Goal: Answer question/provide support

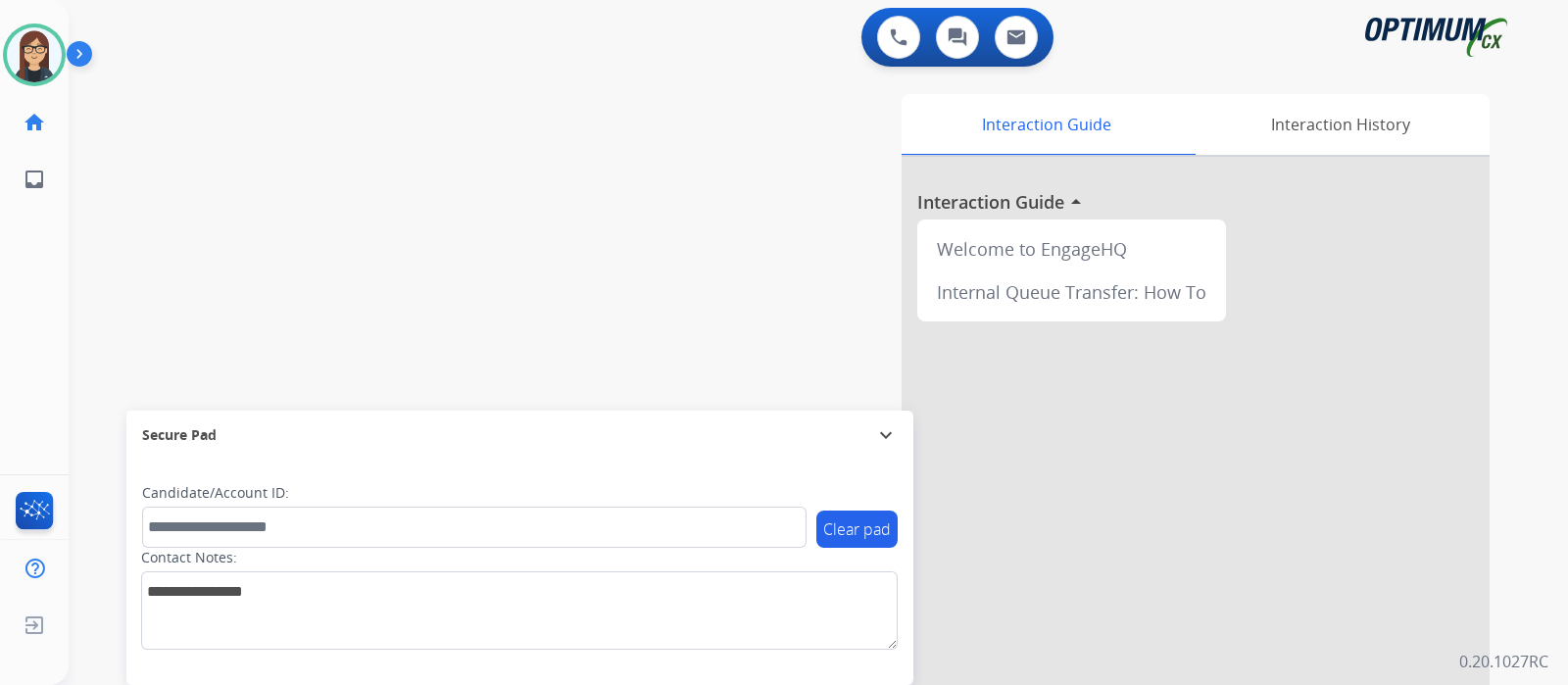
click at [117, 246] on div "swap_horiz Break voice bridge close_fullscreen Connect 3-Way Call merge_type Se…" at bounding box center [794, 479] width 1452 height 817
click at [147, 236] on div "swap_horiz Break voice bridge close_fullscreen Connect 3-Way Call merge_type Se…" at bounding box center [794, 479] width 1452 height 817
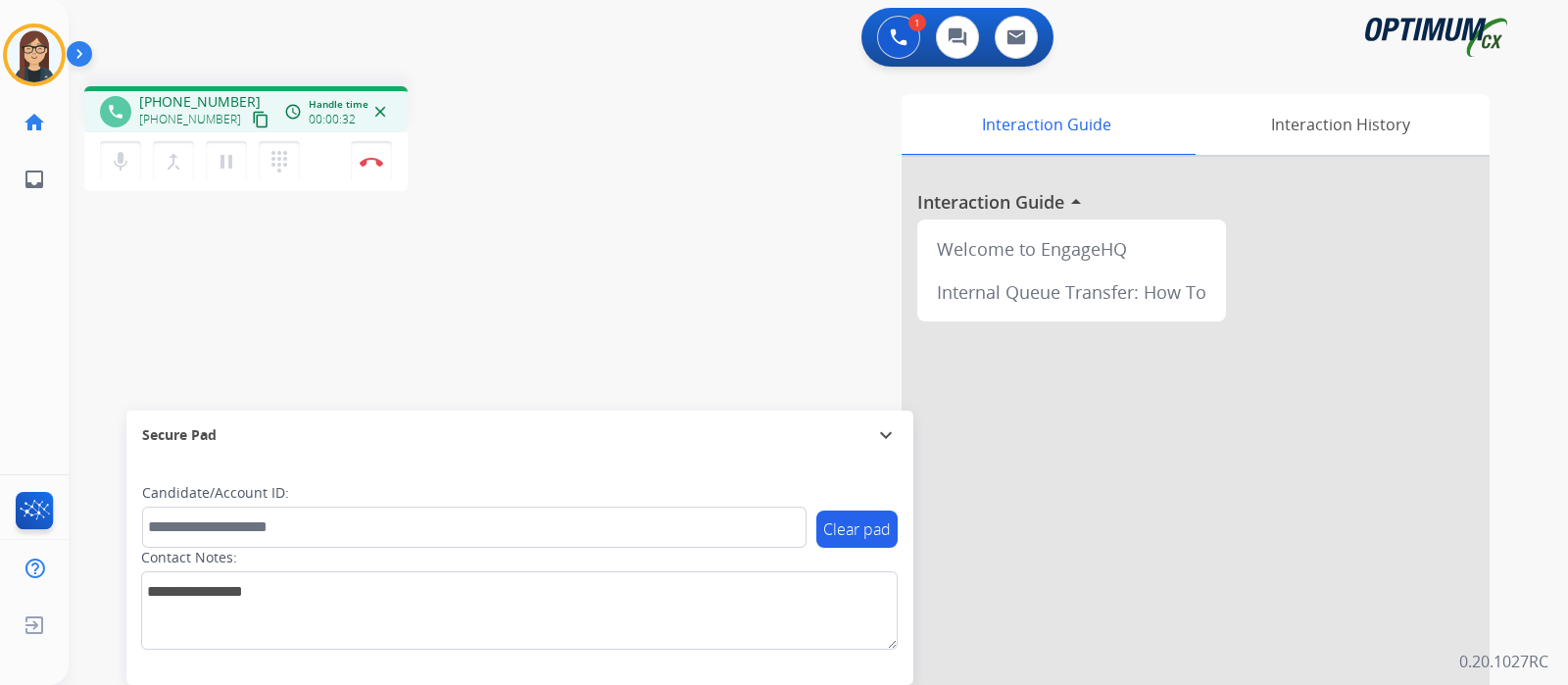
click at [251, 125] on div "phone [PHONE_NUMBER] [PHONE_NUMBER] content_copy access_time Call metrics Queue…" at bounding box center [246, 109] width 324 height 46
click at [252, 120] on mat-icon "content_copy" at bounding box center [261, 120] width 18 height 18
click at [413, 330] on div "phone [PHONE_NUMBER] [PHONE_NUMBER] content_copy access_time Call metrics Queue…" at bounding box center [794, 479] width 1452 height 817
click at [120, 169] on mat-icon "mic" at bounding box center [121, 162] width 24 height 24
click at [121, 169] on span "Emails" at bounding box center [105, 180] width 55 height 35
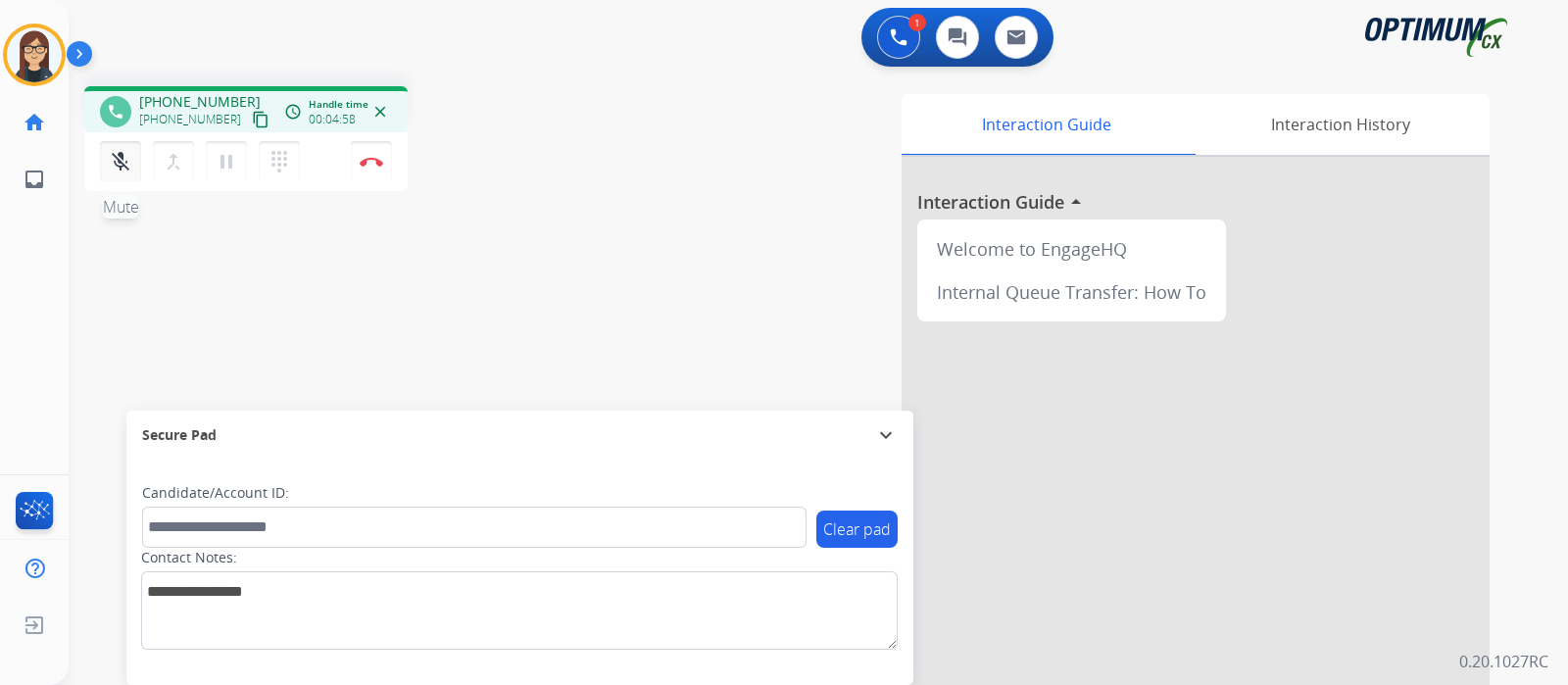
click at [123, 169] on mat-icon "mic_off" at bounding box center [121, 162] width 24 height 24
click at [515, 264] on div "phone [PHONE_NUMBER] [PHONE_NUMBER] content_copy access_time Call metrics Queue…" at bounding box center [794, 479] width 1452 height 817
click at [370, 169] on button "Disconnect" at bounding box center [372, 162] width 41 height 41
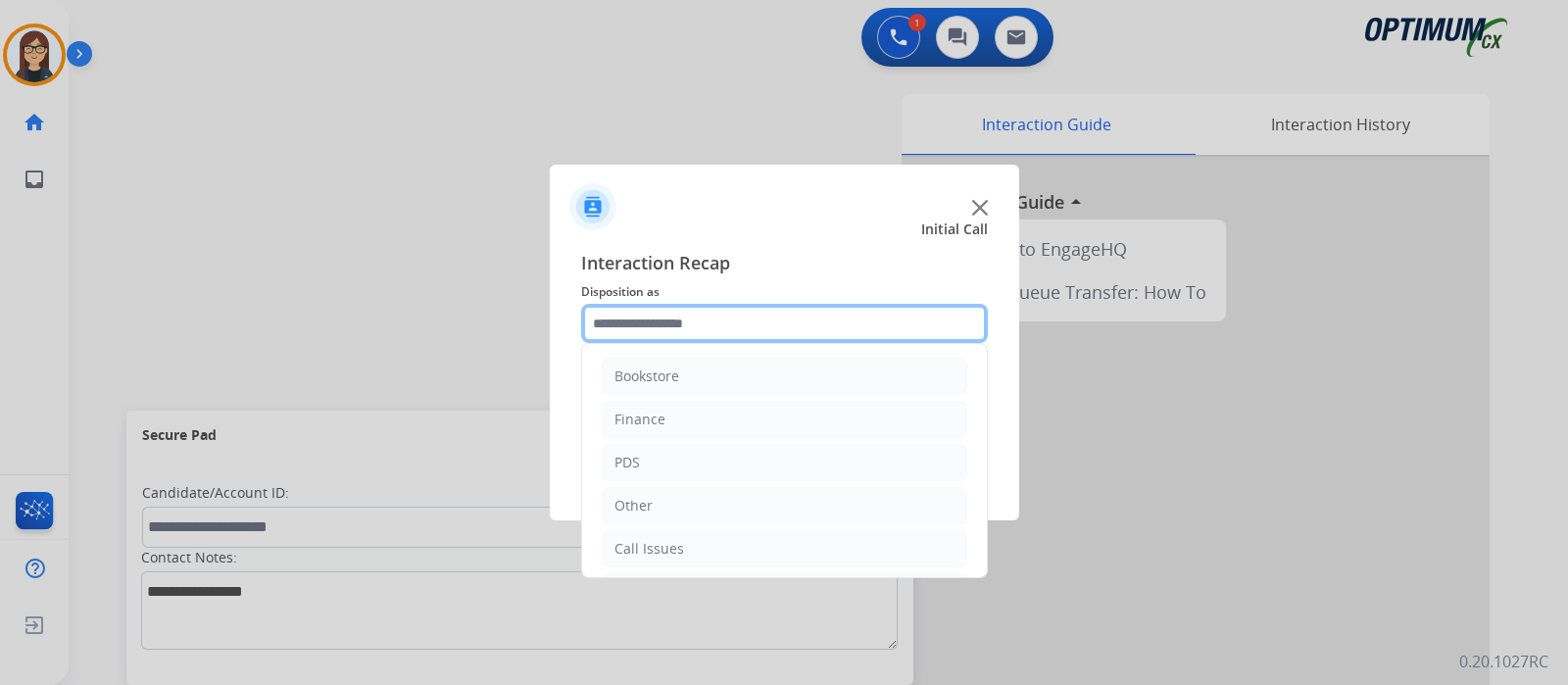
click at [692, 334] on input "text" at bounding box center [784, 323] width 407 height 39
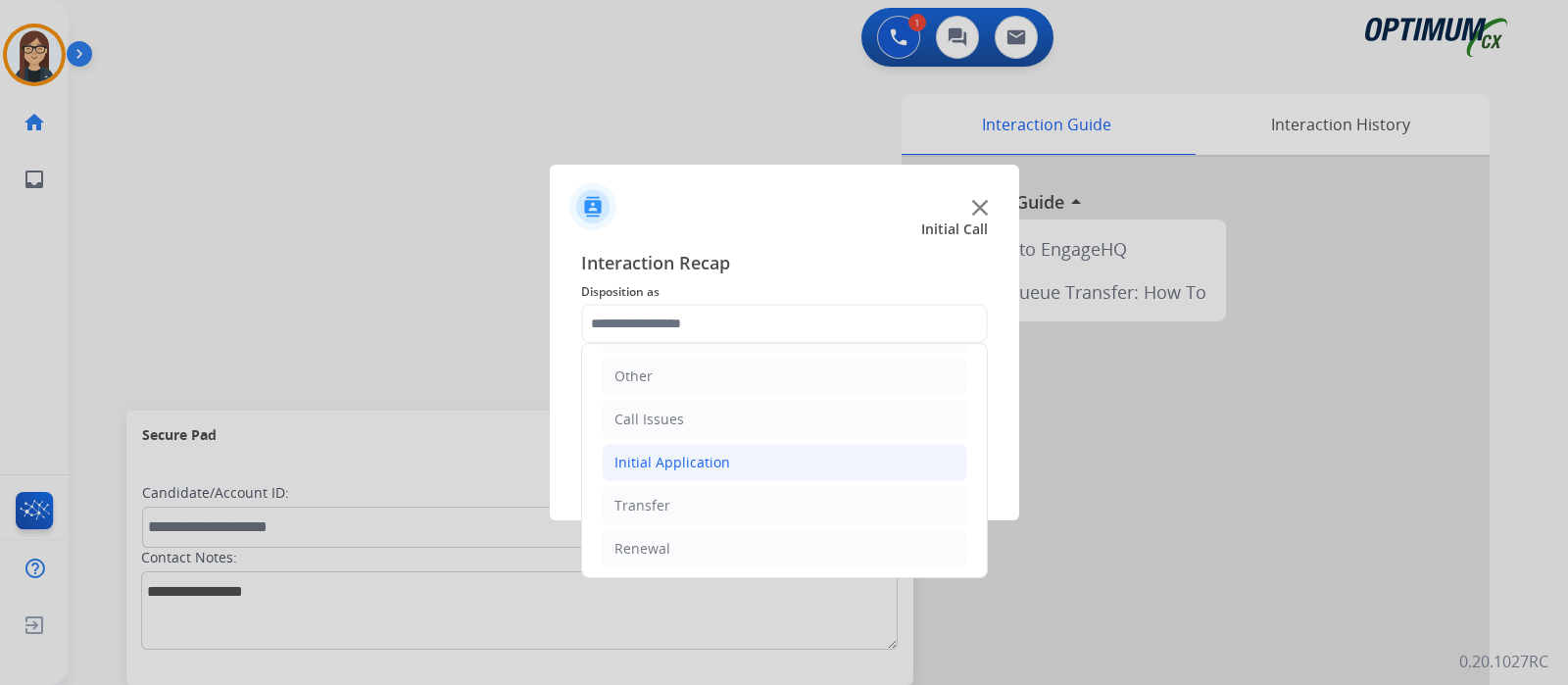
click at [703, 458] on div "Initial Application" at bounding box center [673, 463] width 116 height 20
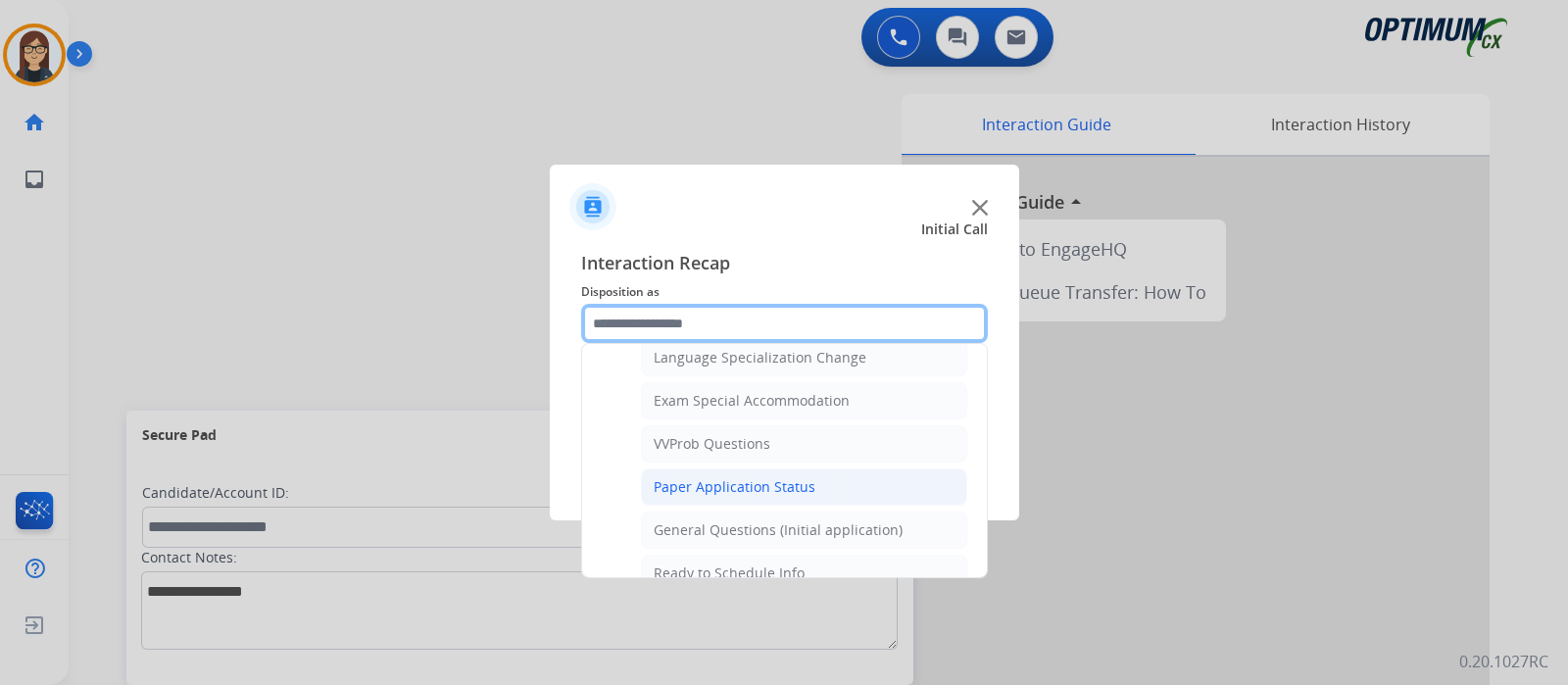
scroll to position [1175, 0]
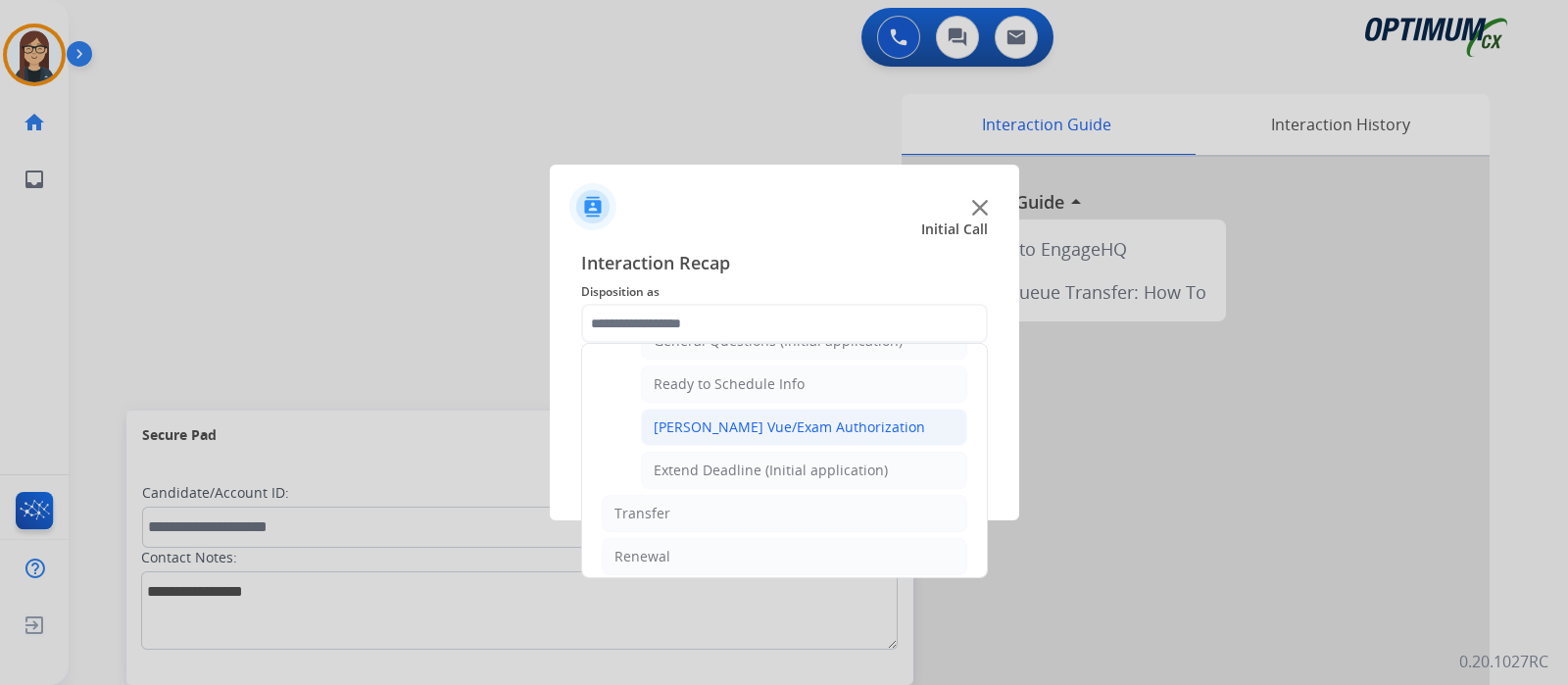
click at [691, 420] on div "[PERSON_NAME] Vue/Exam Authorization" at bounding box center [789, 427] width 272 height 20
type input "**********"
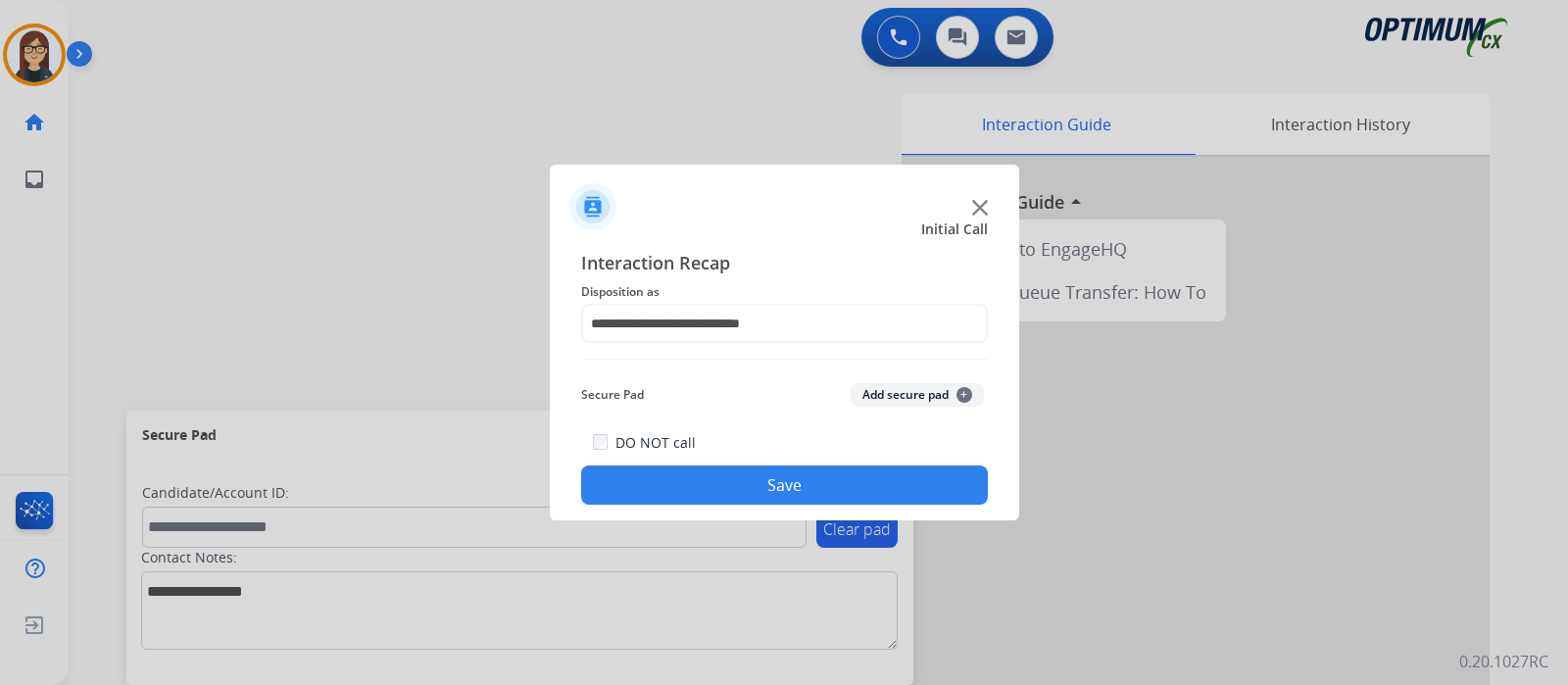
click at [695, 472] on button "Save" at bounding box center [784, 485] width 407 height 39
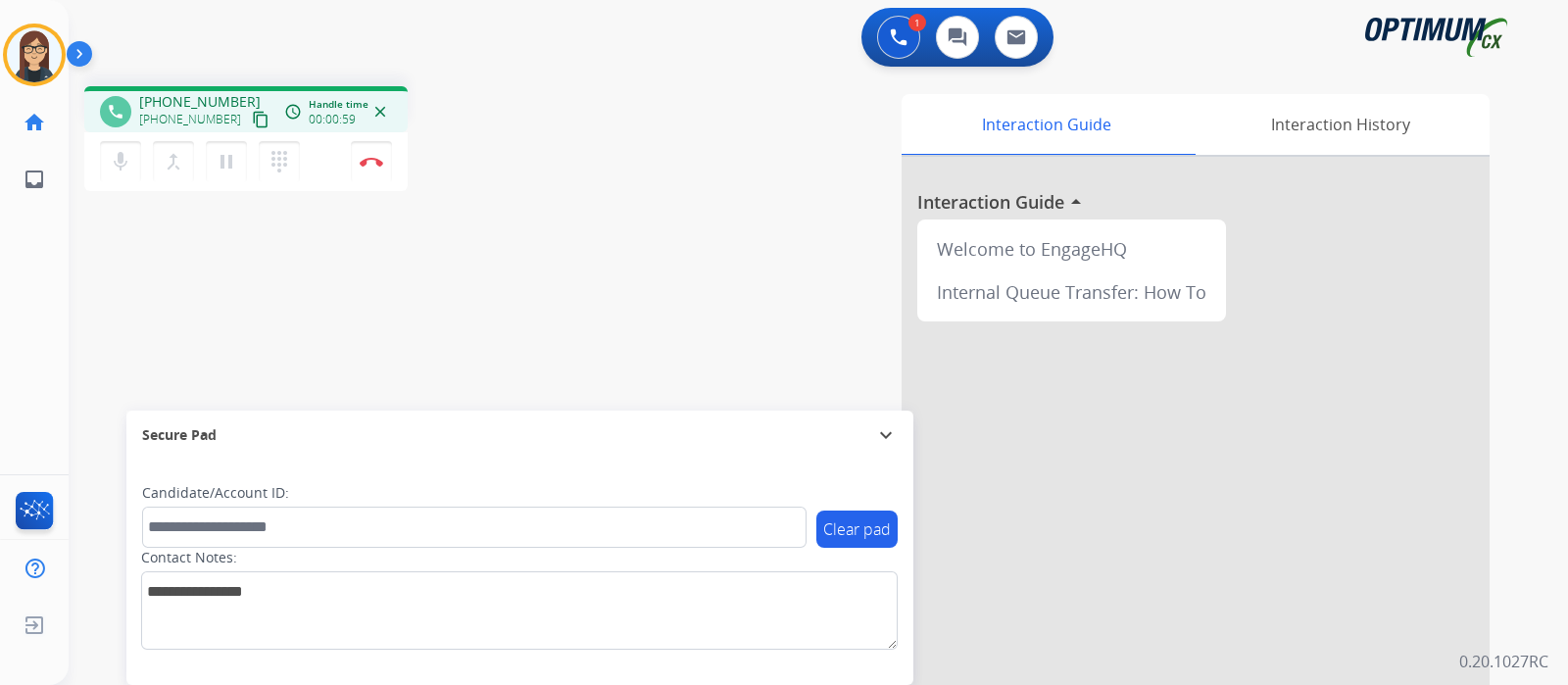
click at [252, 124] on mat-icon "content_copy" at bounding box center [261, 120] width 18 height 18
click at [560, 213] on div "phone [PHONE_NUMBER] [PHONE_NUMBER] content_copy access_time Call metrics Queue…" at bounding box center [794, 479] width 1452 height 817
click at [374, 165] on img at bounding box center [372, 162] width 24 height 10
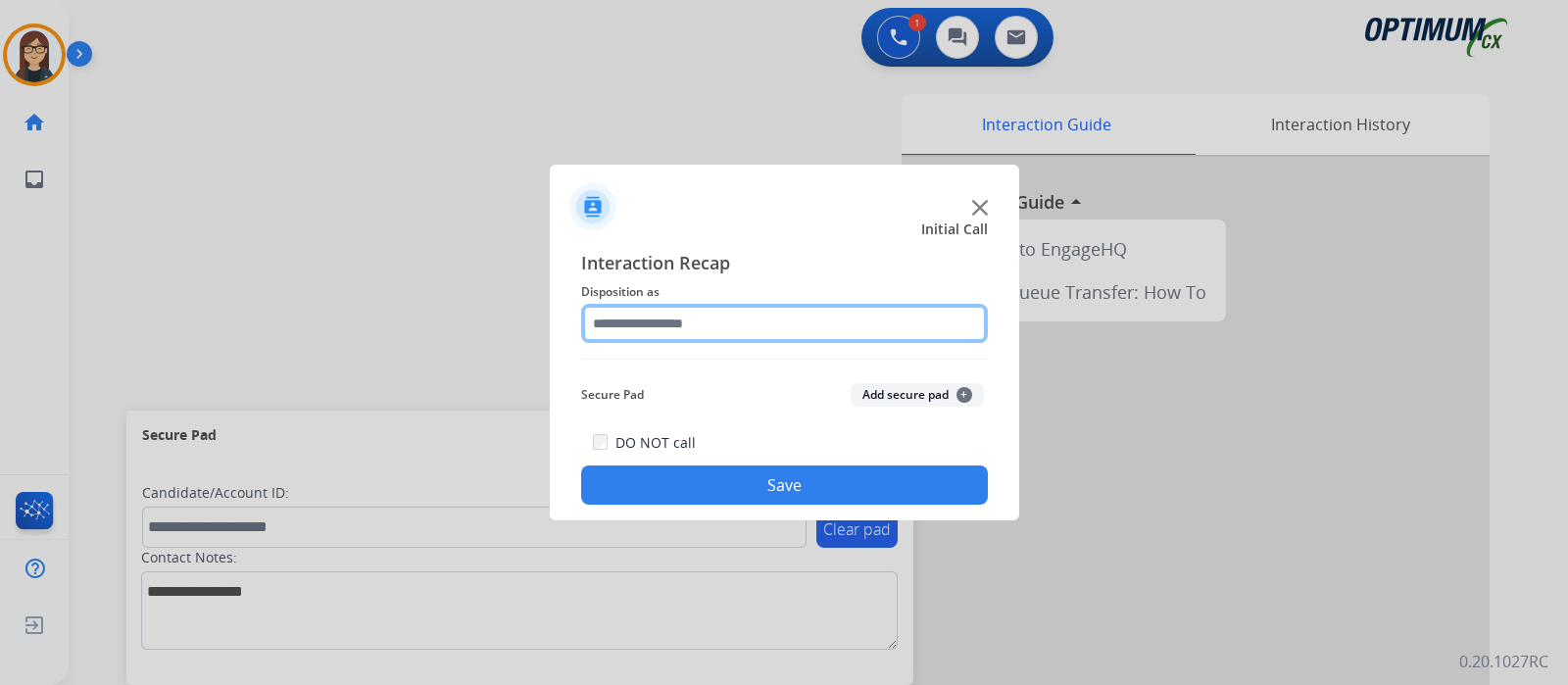
click at [705, 322] on input "text" at bounding box center [784, 323] width 407 height 39
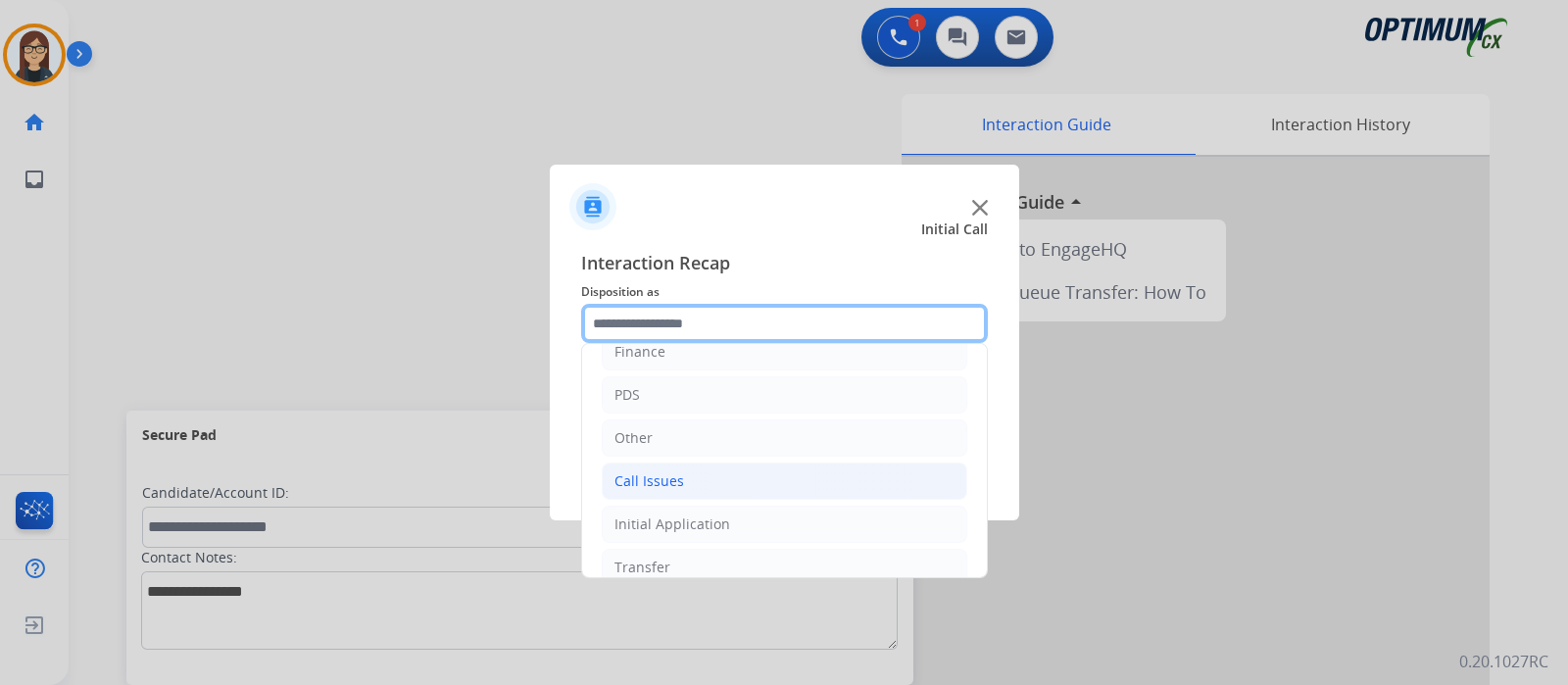
scroll to position [129, 0]
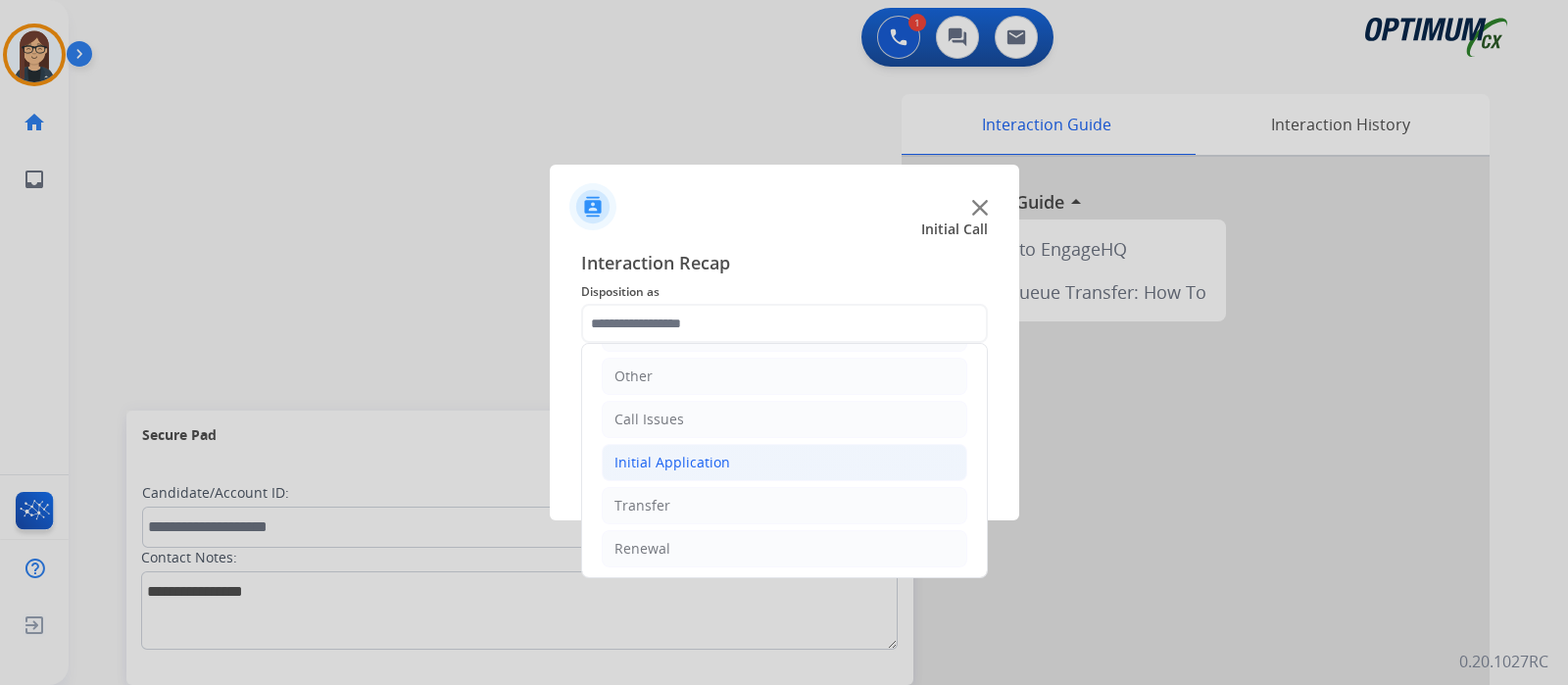
click at [693, 453] on div "Initial Application" at bounding box center [673, 463] width 116 height 20
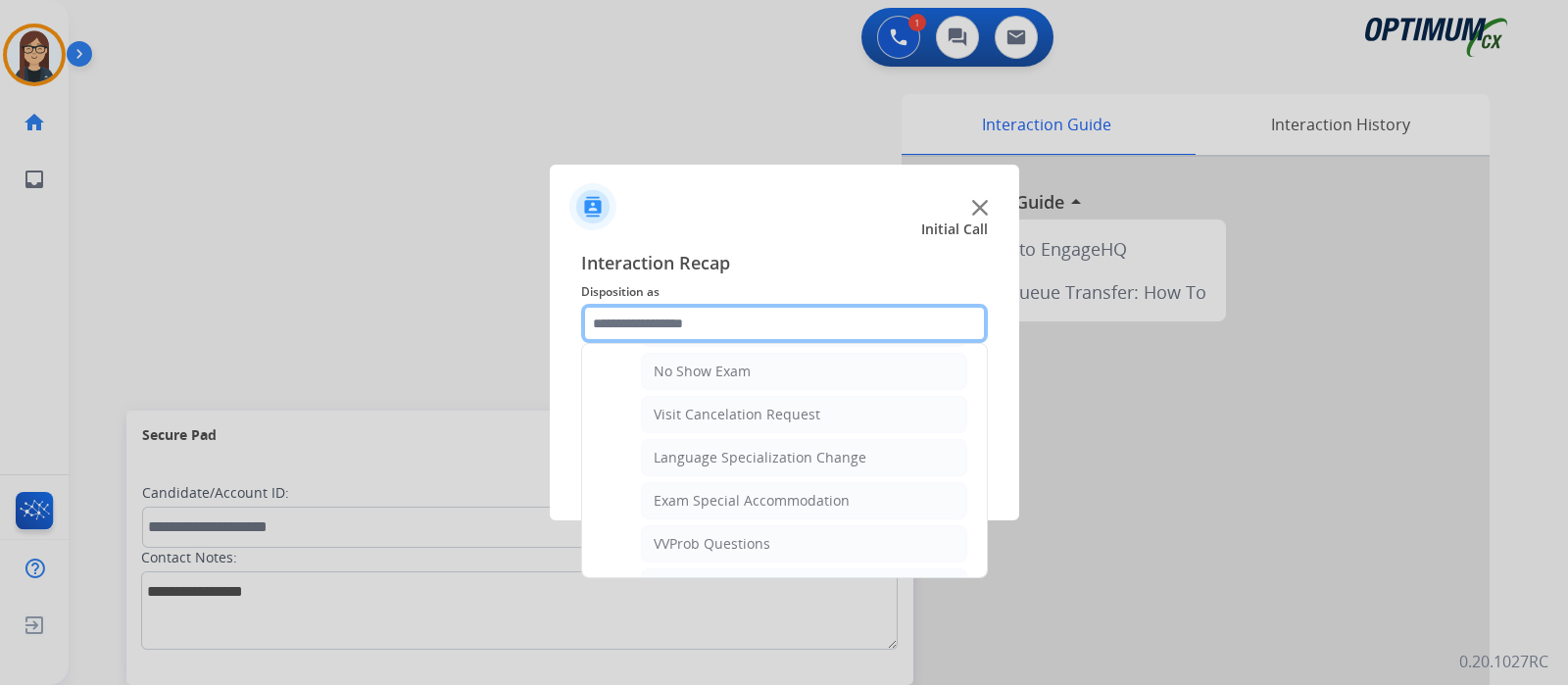
scroll to position [1108, 0]
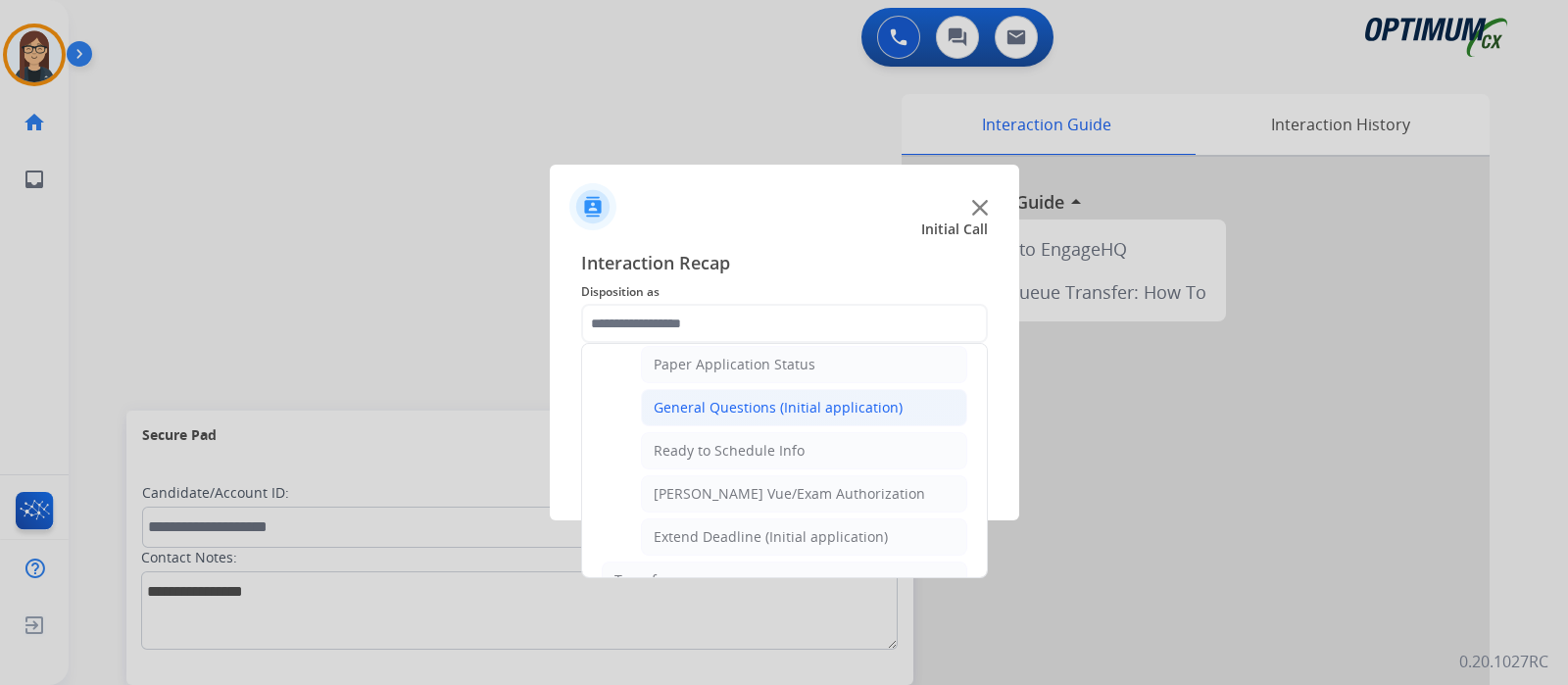
click at [755, 401] on div "General Questions (Initial application)" at bounding box center [779, 408] width 249 height 20
type input "**********"
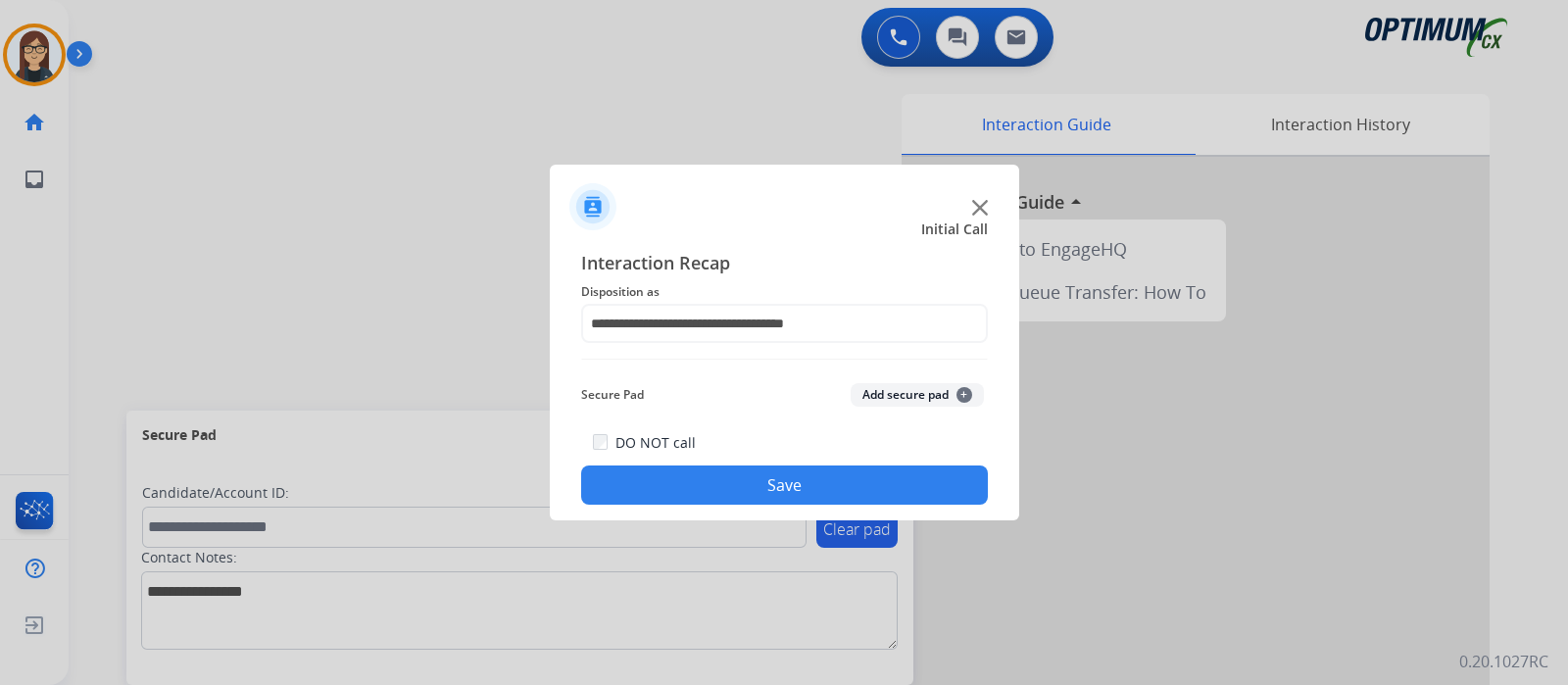
click at [731, 479] on button "Save" at bounding box center [784, 485] width 407 height 39
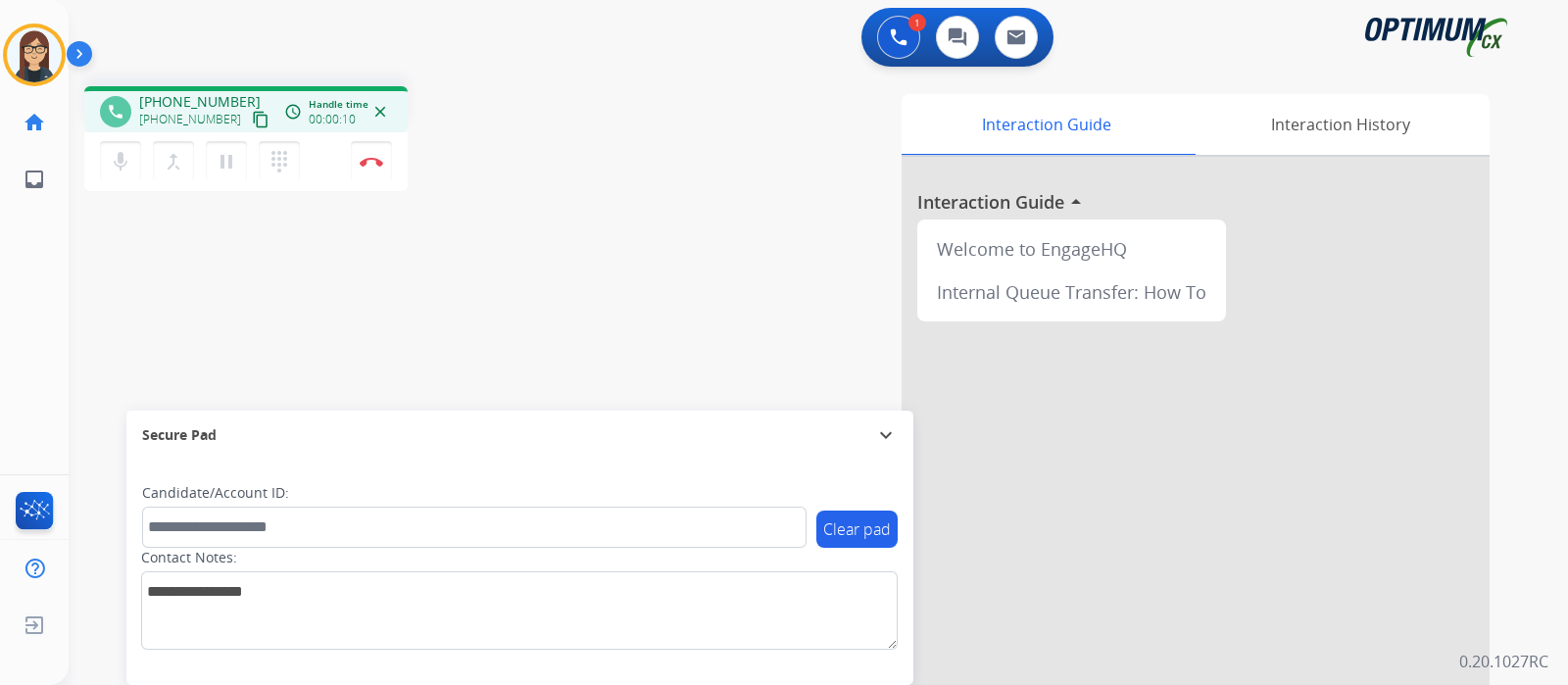
click at [252, 116] on mat-icon "content_copy" at bounding box center [261, 120] width 18 height 18
click at [608, 254] on div "phone [PHONE_NUMBER] [PHONE_NUMBER] content_copy access_time Call metrics Queue…" at bounding box center [794, 479] width 1452 height 817
click at [628, 77] on div "phone [PHONE_NUMBER] [PHONE_NUMBER] content_copy access_time Call metrics Queue…" at bounding box center [794, 479] width 1452 height 817
click at [667, 246] on div "Interaction Guide Interaction History Interaction Guide arrow_drop_up Welcome t…" at bounding box center [1050, 491] width 880 height 794
click at [503, 248] on div "phone [PHONE_NUMBER] [PHONE_NUMBER] content_copy access_time Call metrics Queue…" at bounding box center [794, 479] width 1452 height 817
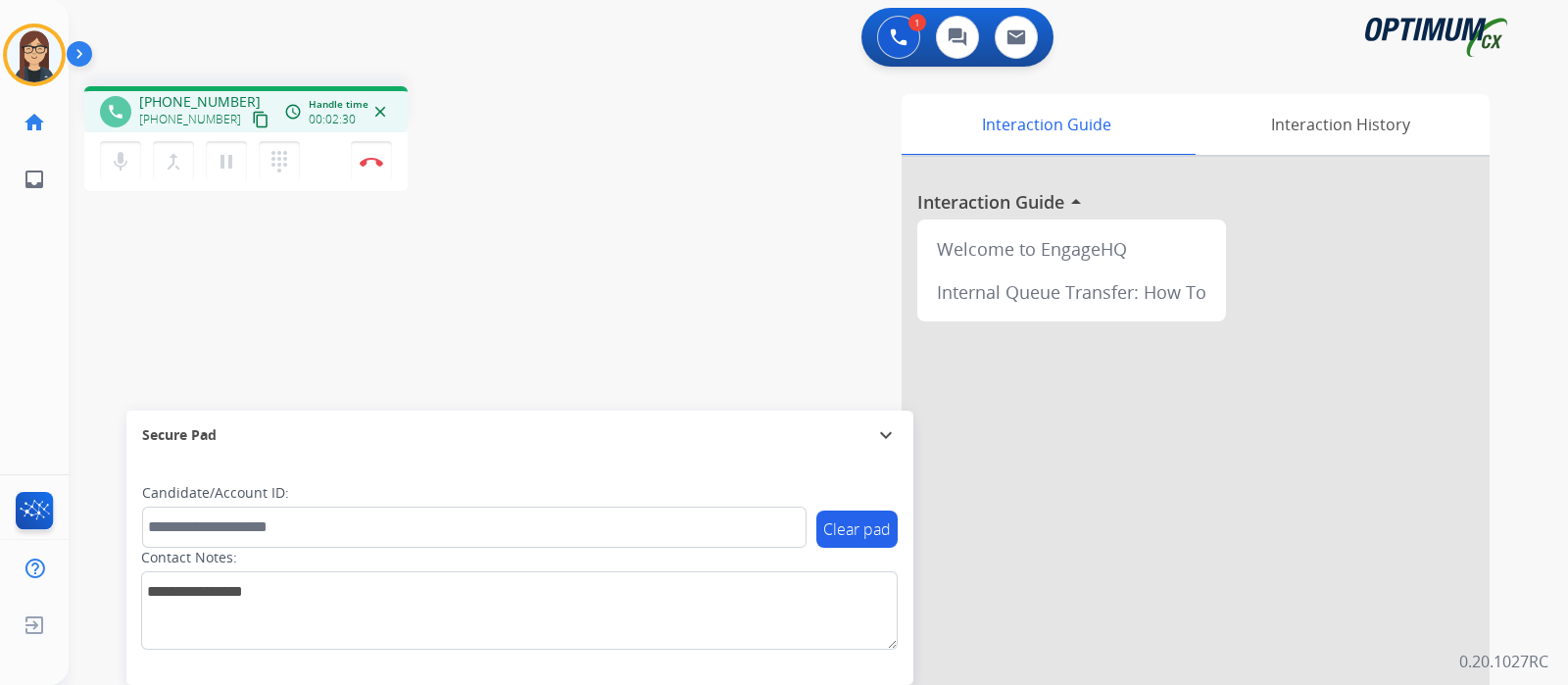
click at [160, 289] on div "phone [PHONE_NUMBER] [PHONE_NUMBER] content_copy access_time Call metrics Queue…" at bounding box center [794, 479] width 1452 height 817
click at [593, 207] on div "phone [PHONE_NUMBER] [PHONE_NUMBER] content_copy access_time Call metrics Queue…" at bounding box center [794, 479] width 1452 height 817
click at [126, 285] on div "phone [PHONE_NUMBER] [PHONE_NUMBER] content_copy access_time Call metrics Queue…" at bounding box center [794, 479] width 1452 height 817
click at [657, 157] on div "Interaction Guide Interaction History Interaction Guide arrow_drop_up Welcome t…" at bounding box center [1050, 491] width 880 height 794
click at [372, 169] on button "Disconnect" at bounding box center [372, 162] width 41 height 41
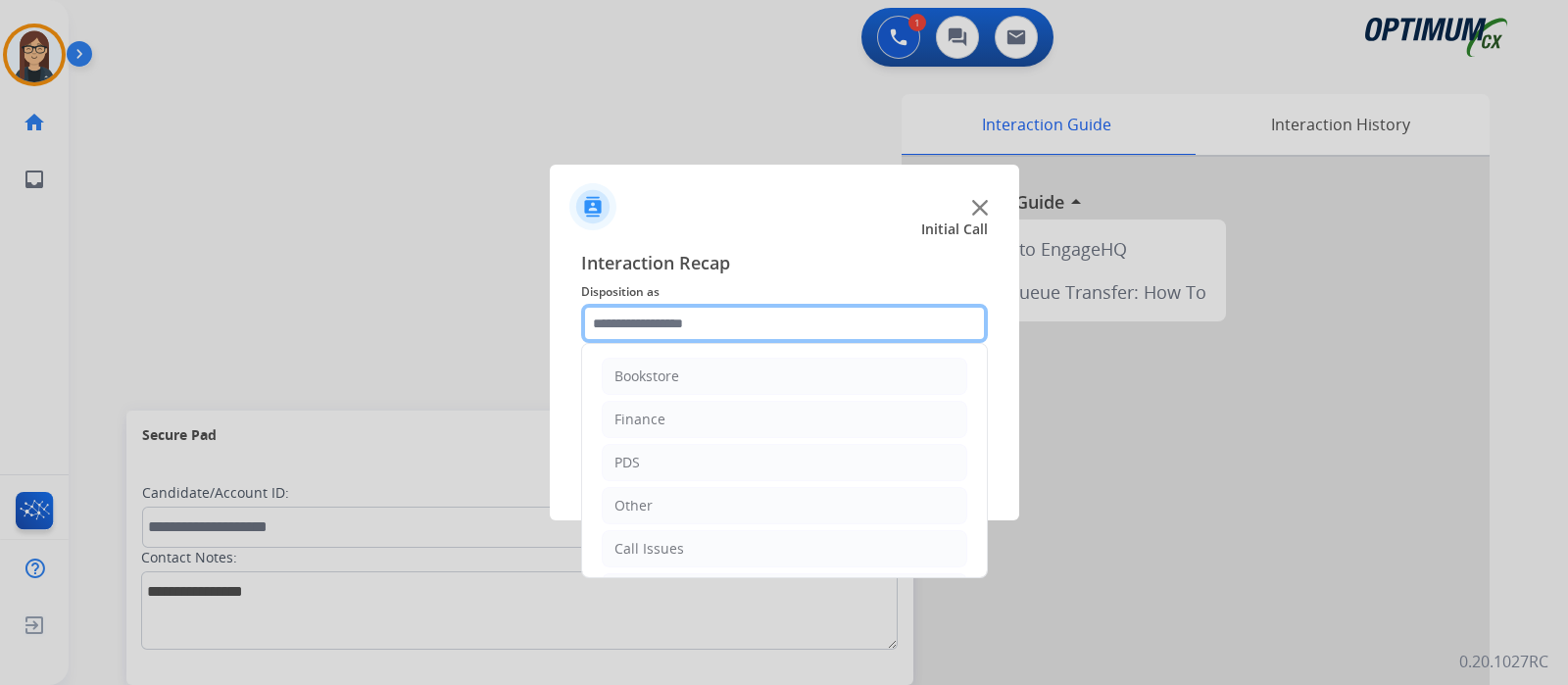
click at [776, 313] on input "text" at bounding box center [784, 323] width 407 height 39
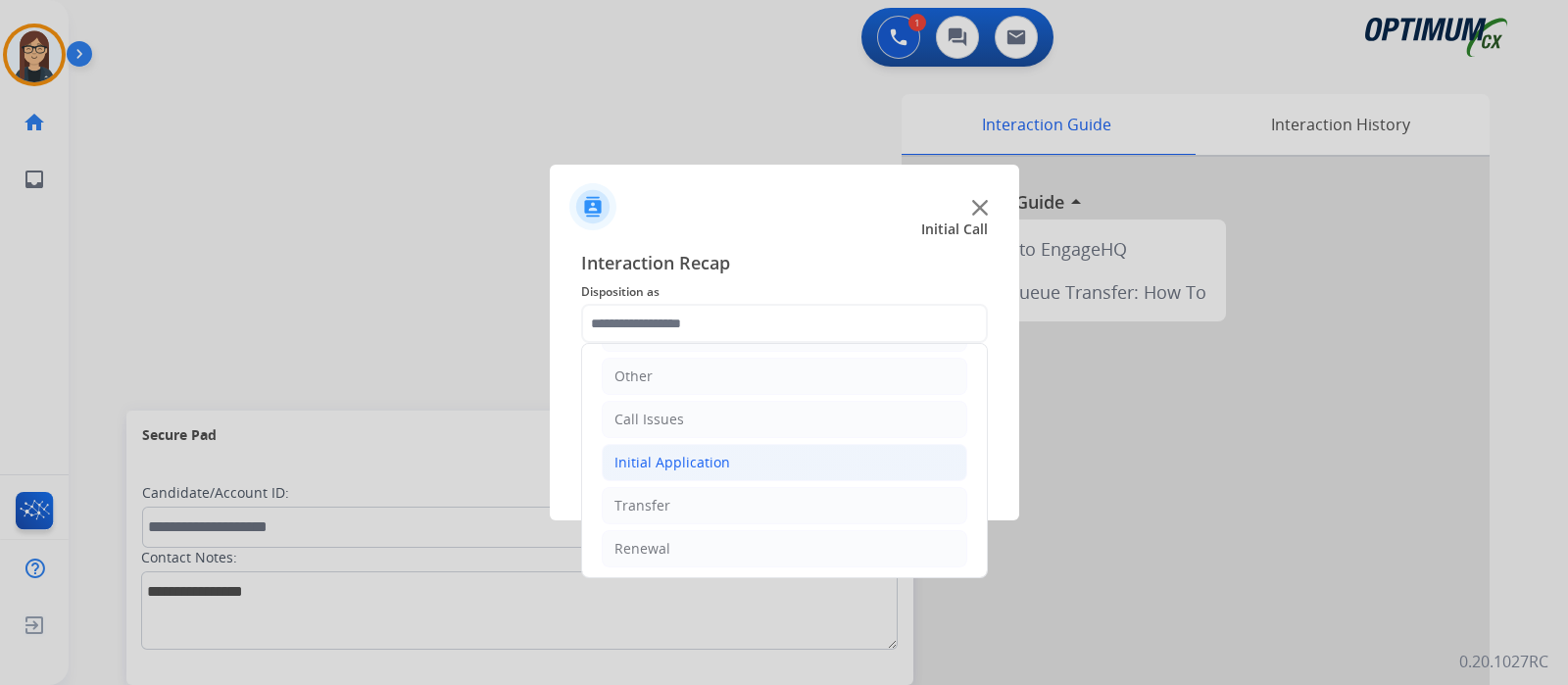
click at [690, 453] on div "Initial Application" at bounding box center [673, 463] width 116 height 20
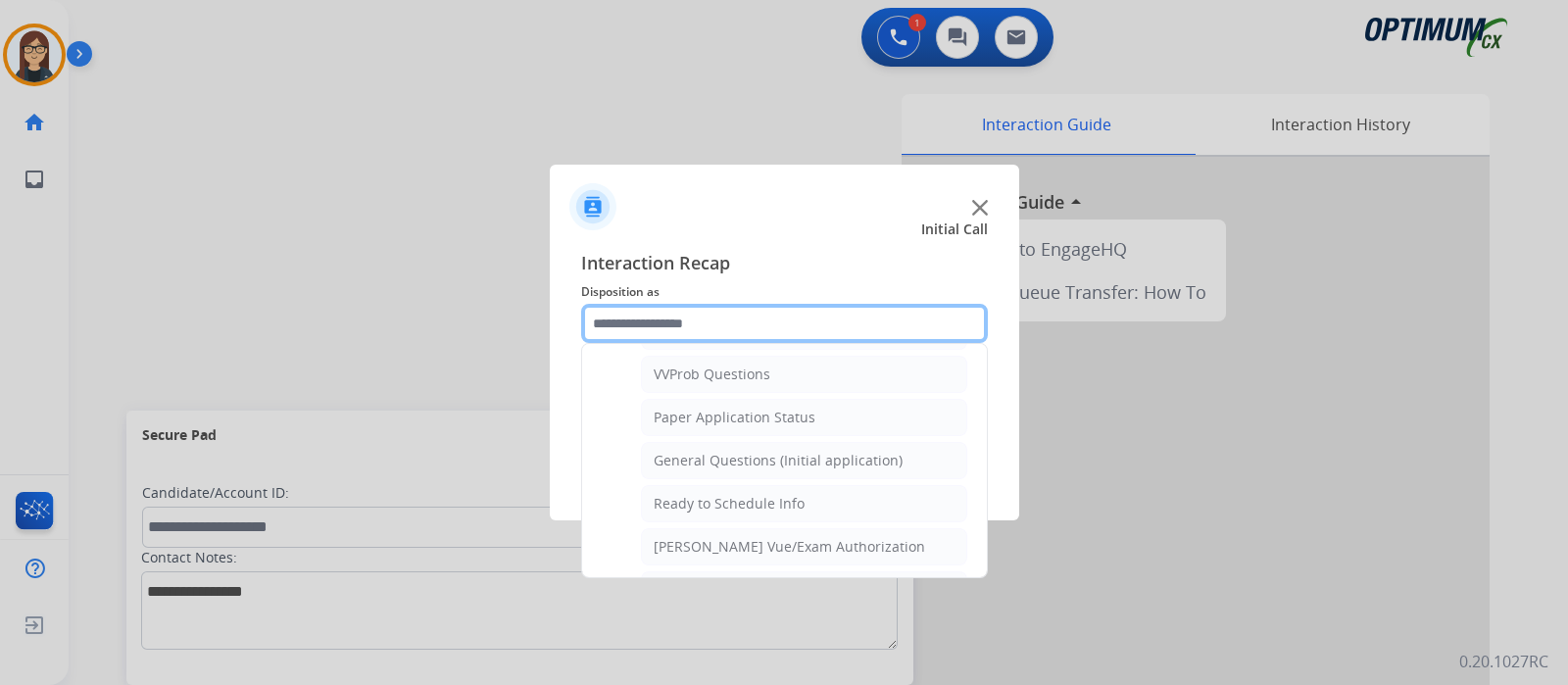
scroll to position [1108, 0]
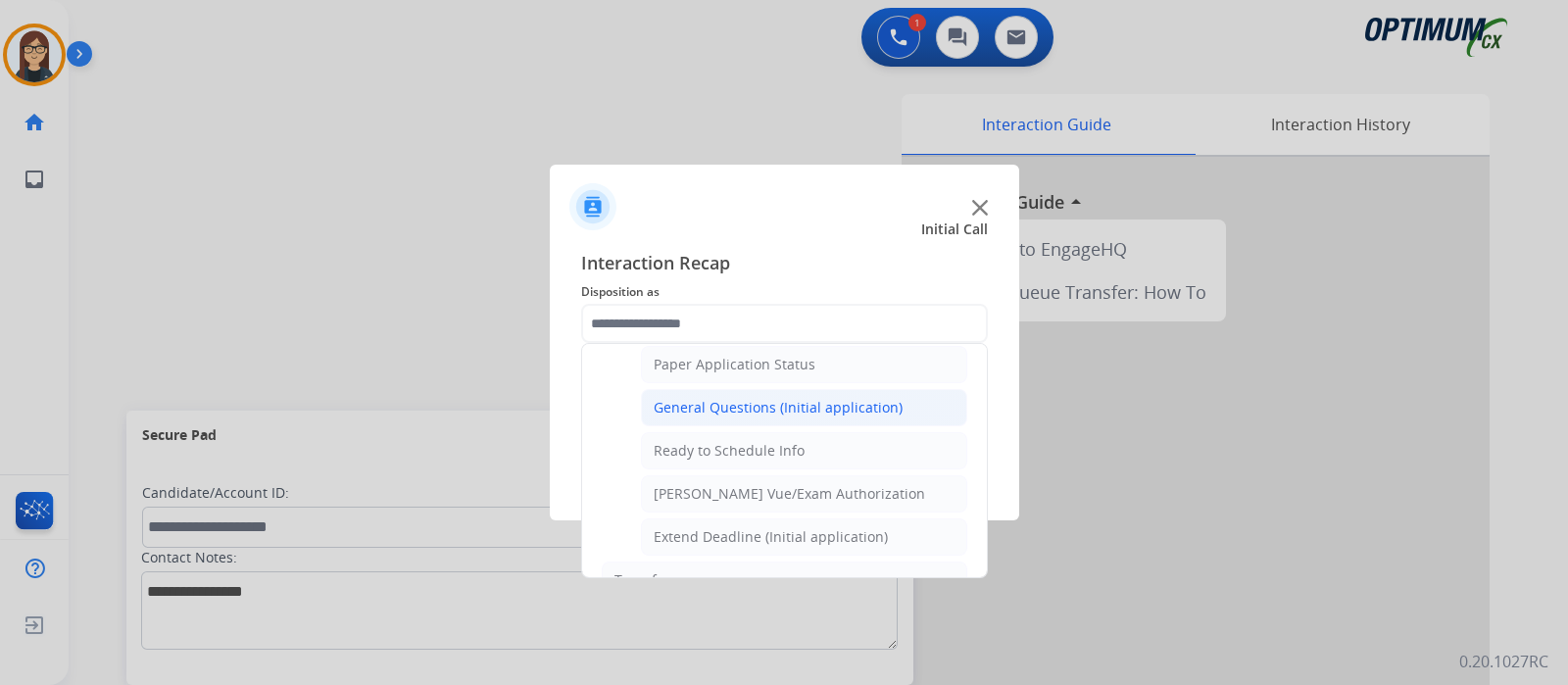
click at [785, 398] on div "General Questions (Initial application)" at bounding box center [779, 408] width 249 height 20
type input "**********"
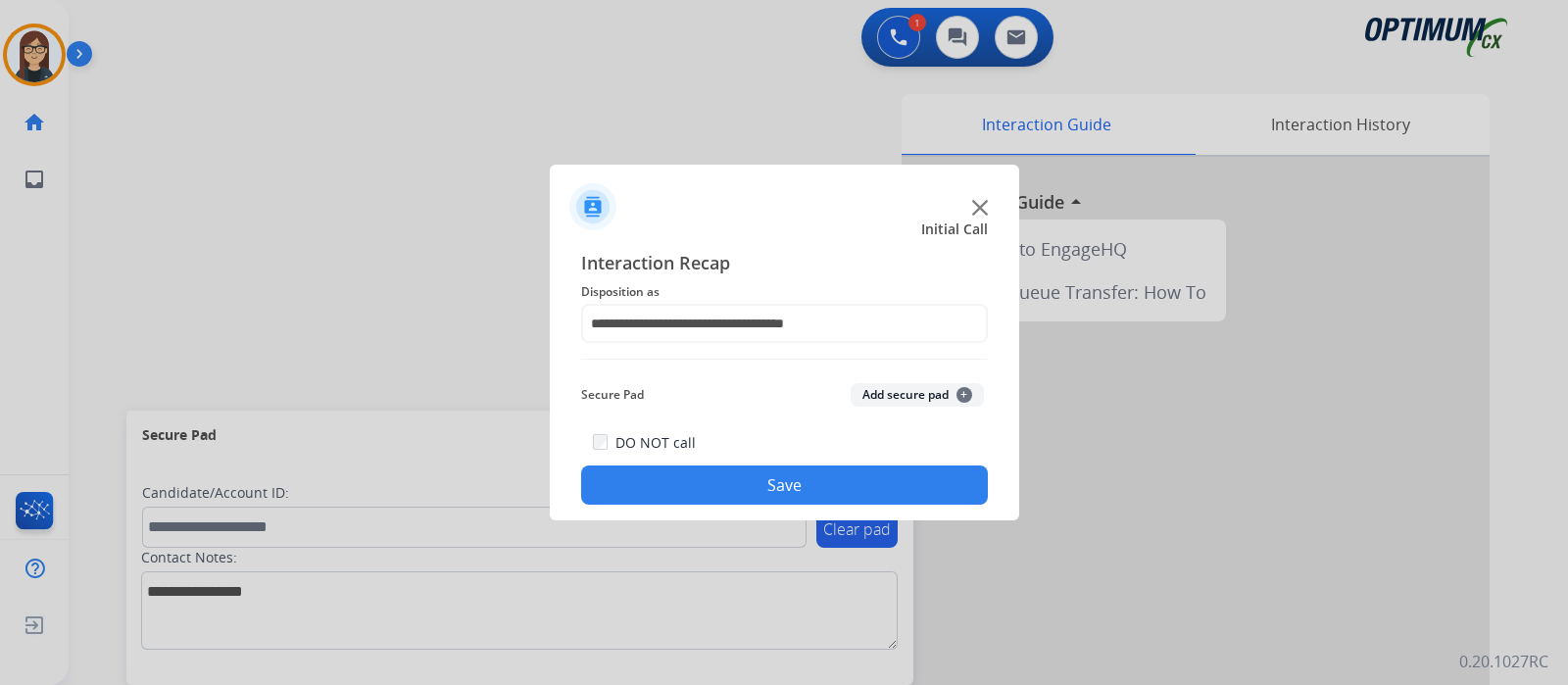
click at [779, 484] on button "Save" at bounding box center [784, 485] width 407 height 39
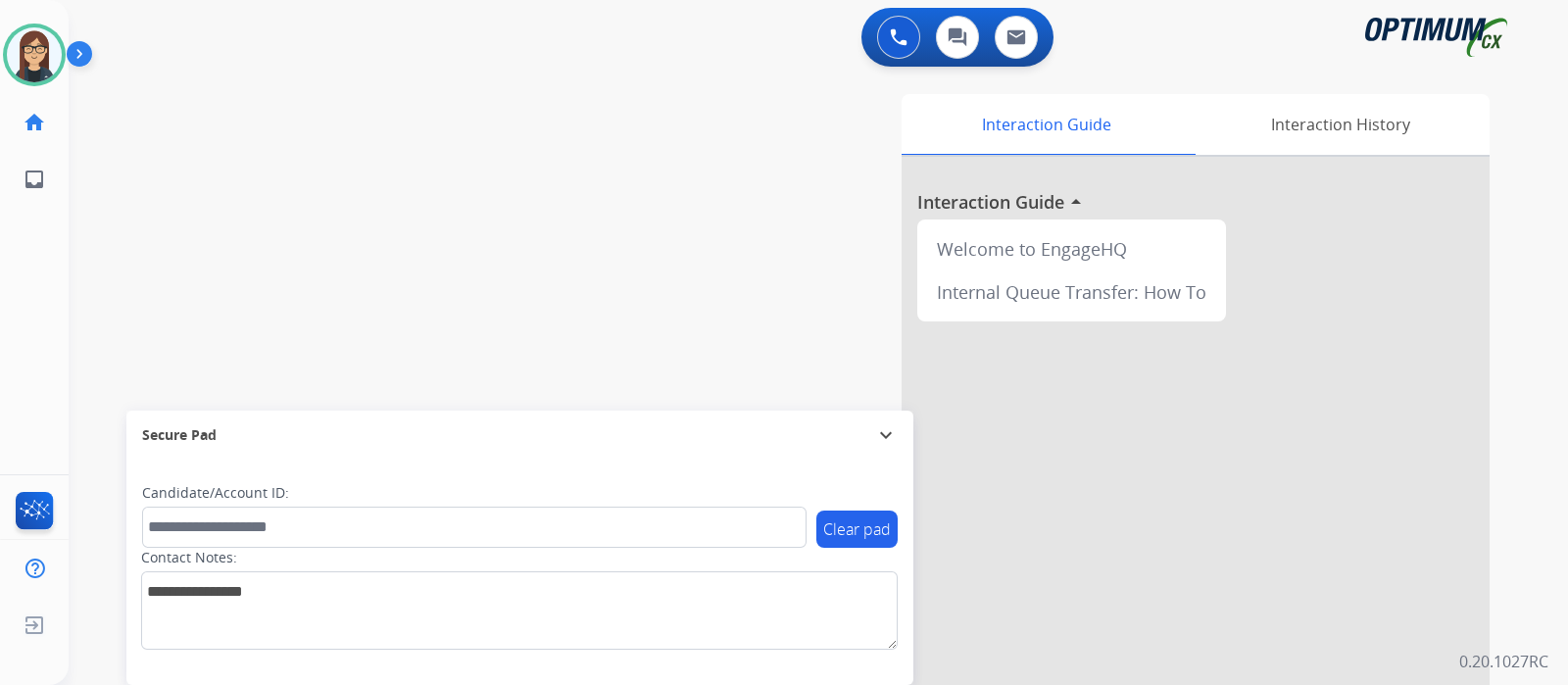
drag, startPoint x: 794, startPoint y: 428, endPoint x: 551, endPoint y: 239, distance: 307.8
click at [623, 155] on div "Interaction Guide Interaction History Interaction Guide arrow_drop_up Welcome t…" at bounding box center [1050, 491] width 880 height 794
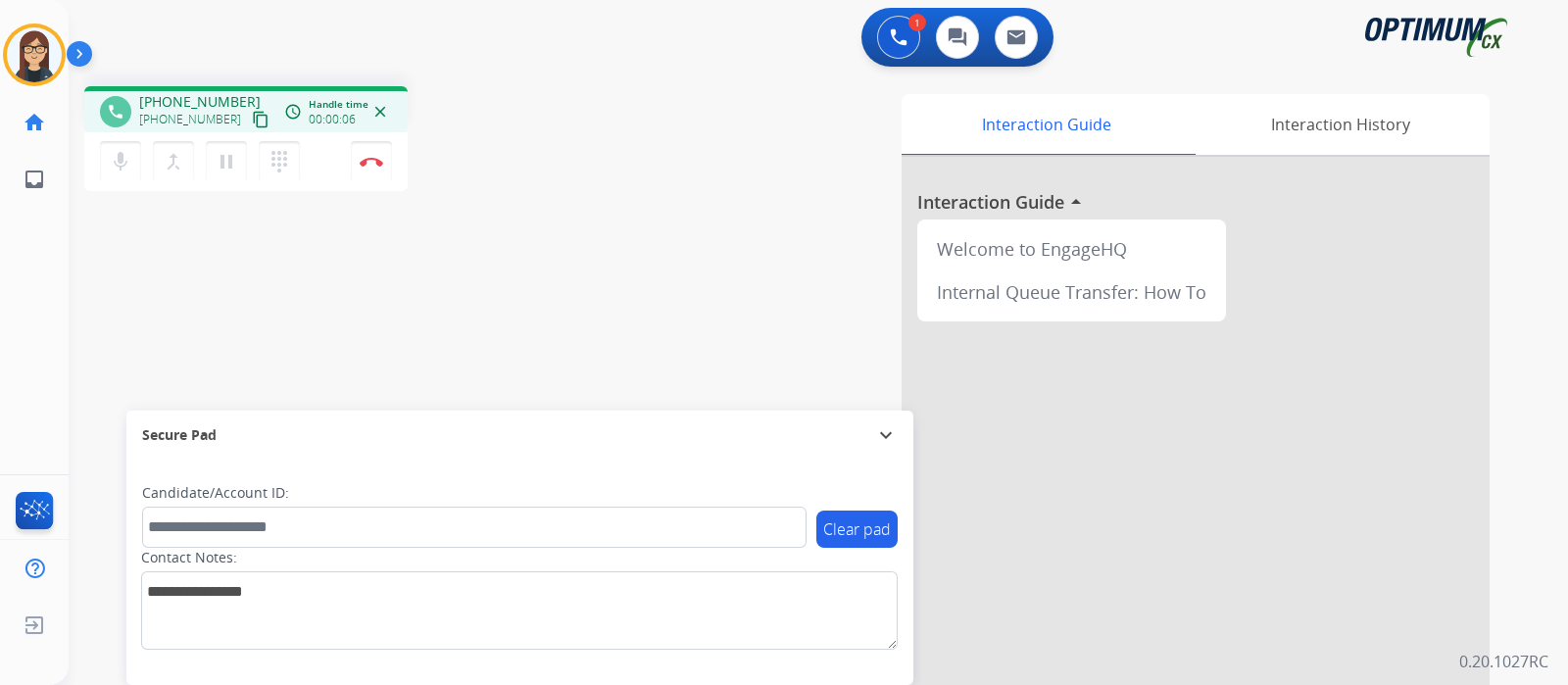
click at [252, 124] on mat-icon "content_copy" at bounding box center [261, 120] width 18 height 18
click at [365, 168] on button "Disconnect" at bounding box center [372, 162] width 41 height 41
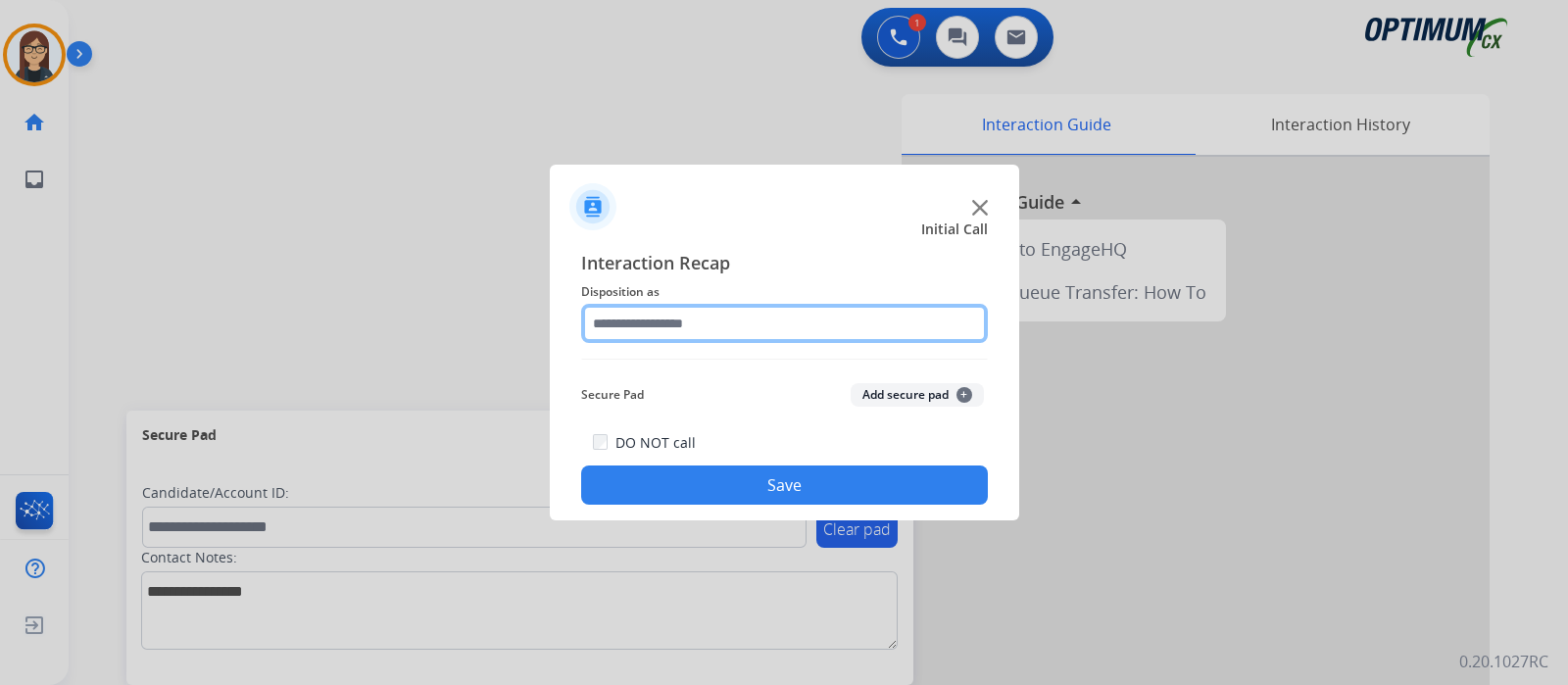
click at [714, 329] on input "text" at bounding box center [784, 323] width 407 height 39
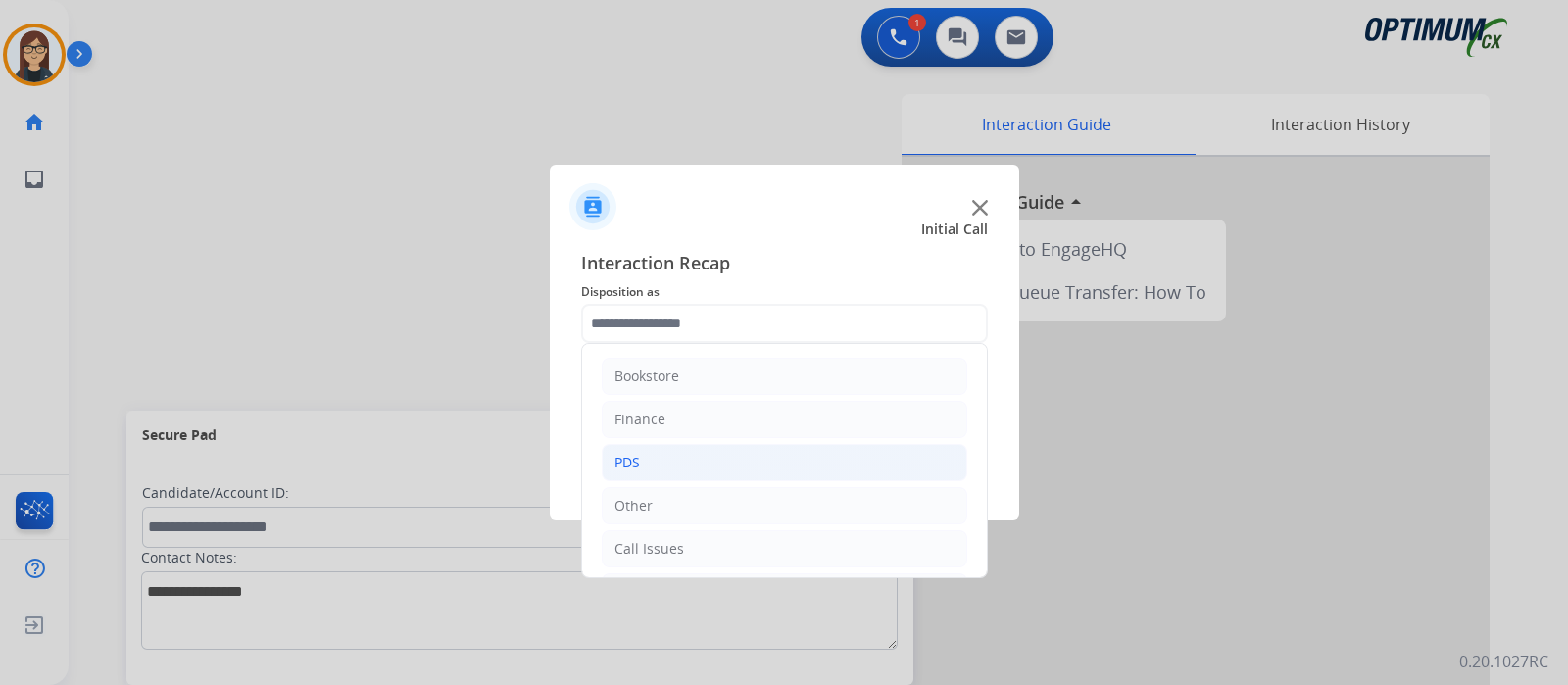
click at [671, 455] on li "PDS" at bounding box center [784, 463] width 366 height 37
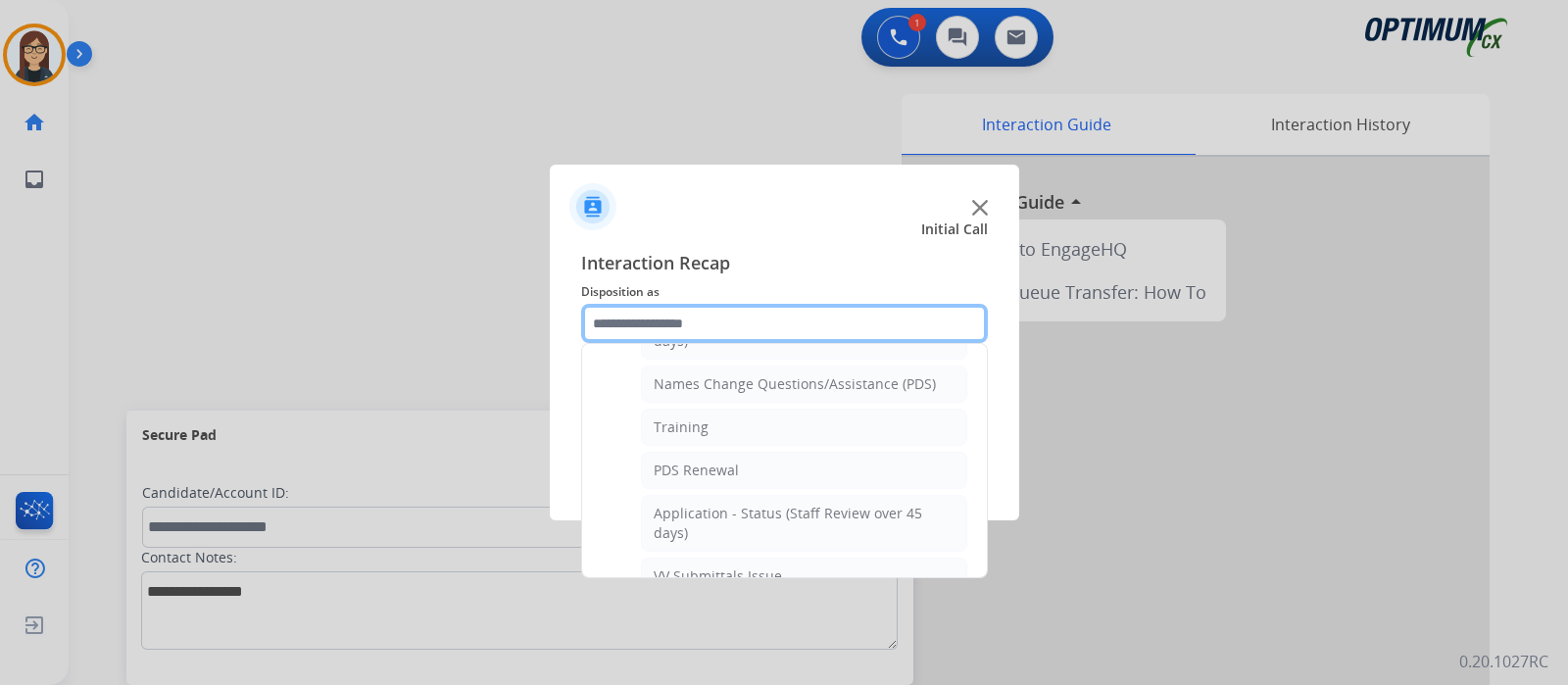
scroll to position [244, 0]
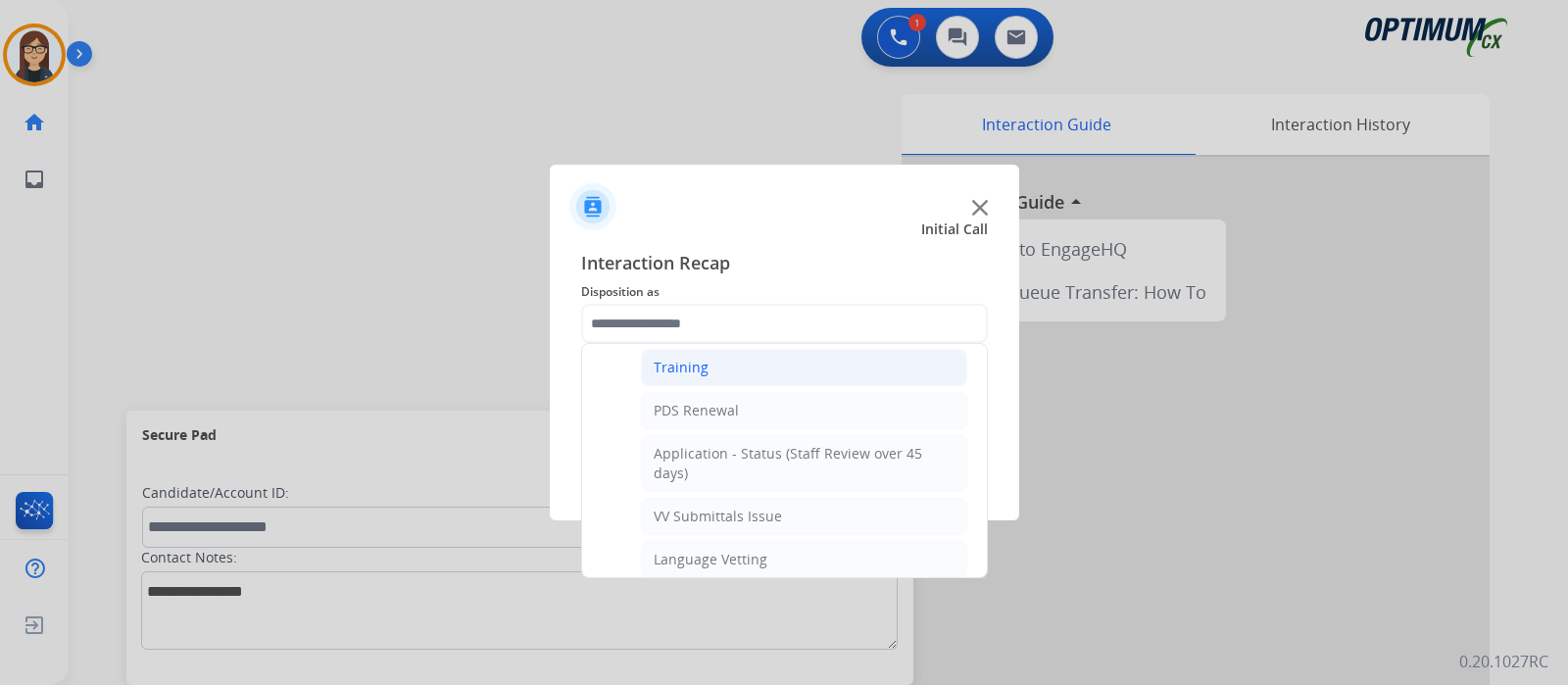
click at [702, 371] on div "Training" at bounding box center [682, 367] width 55 height 20
type input "********"
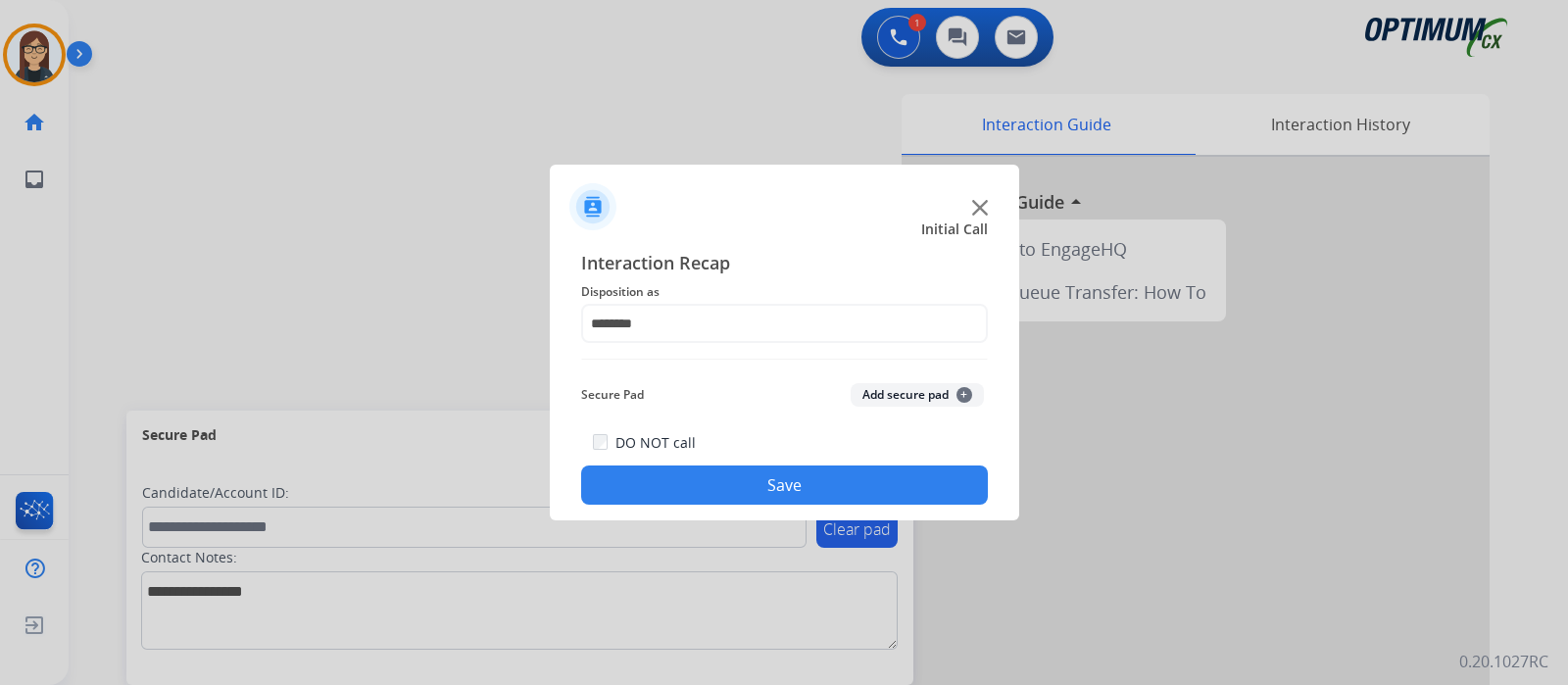
click at [681, 472] on button "Save" at bounding box center [784, 485] width 407 height 39
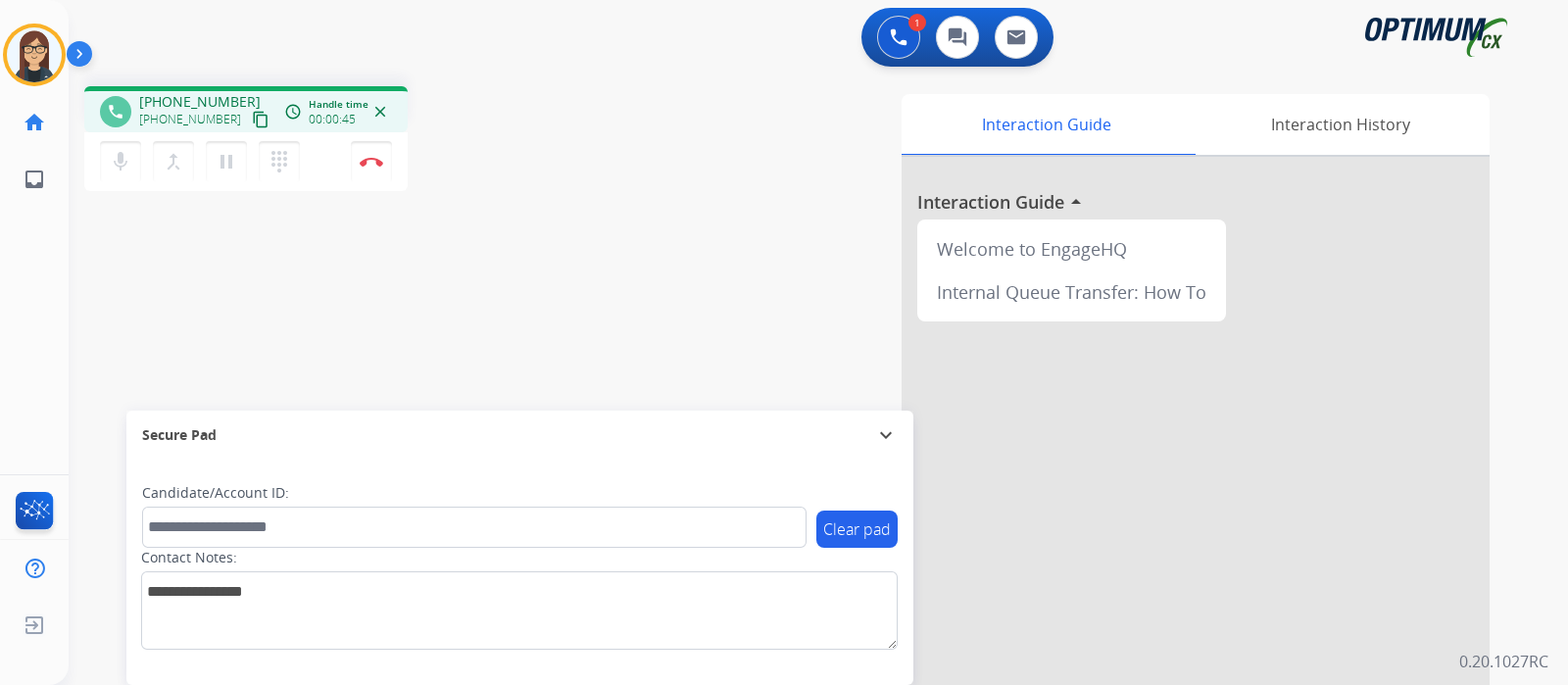
click at [252, 122] on mat-icon "content_copy" at bounding box center [261, 120] width 18 height 18
click at [656, 231] on div "Interaction Guide Interaction History Interaction Guide arrow_drop_up Welcome t…" at bounding box center [1050, 491] width 880 height 794
click at [378, 167] on button "Disconnect" at bounding box center [372, 162] width 41 height 41
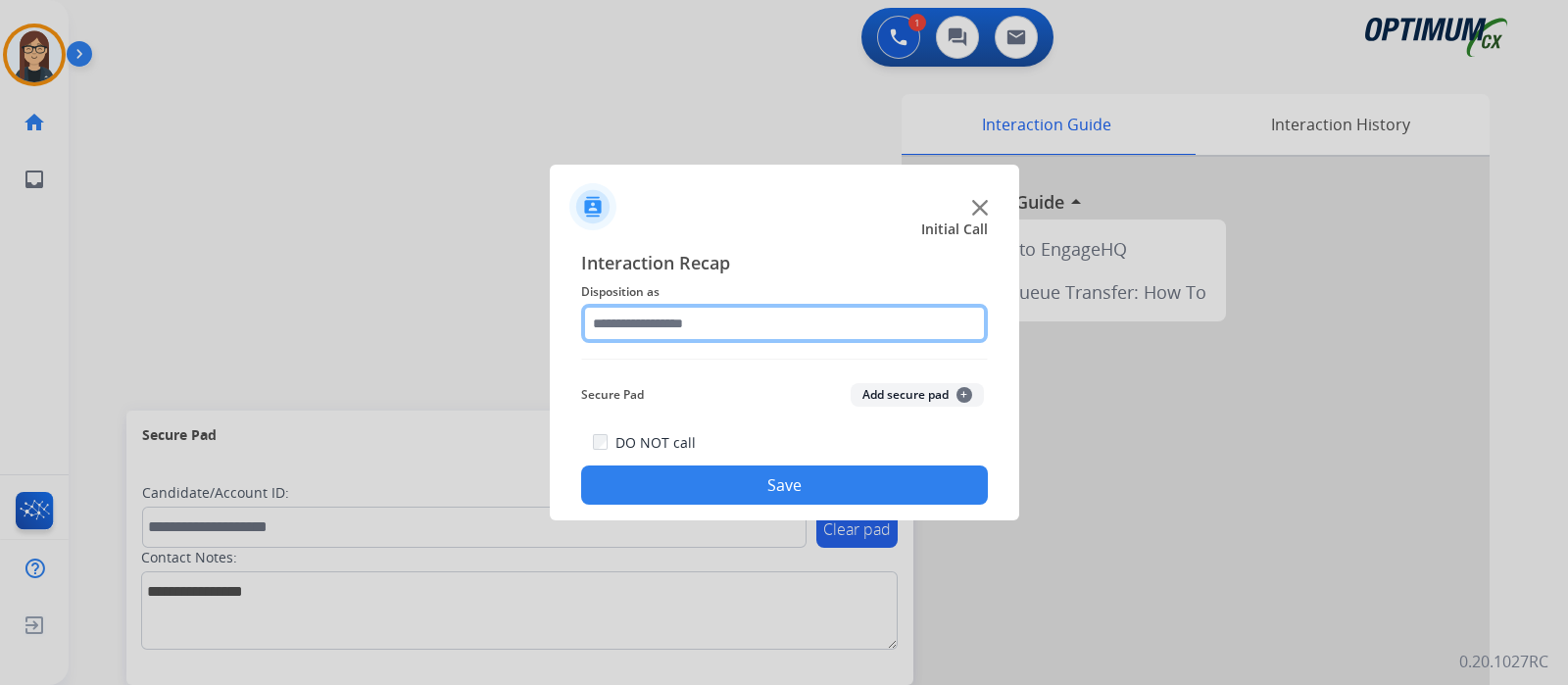
click at [668, 337] on input "text" at bounding box center [784, 323] width 407 height 39
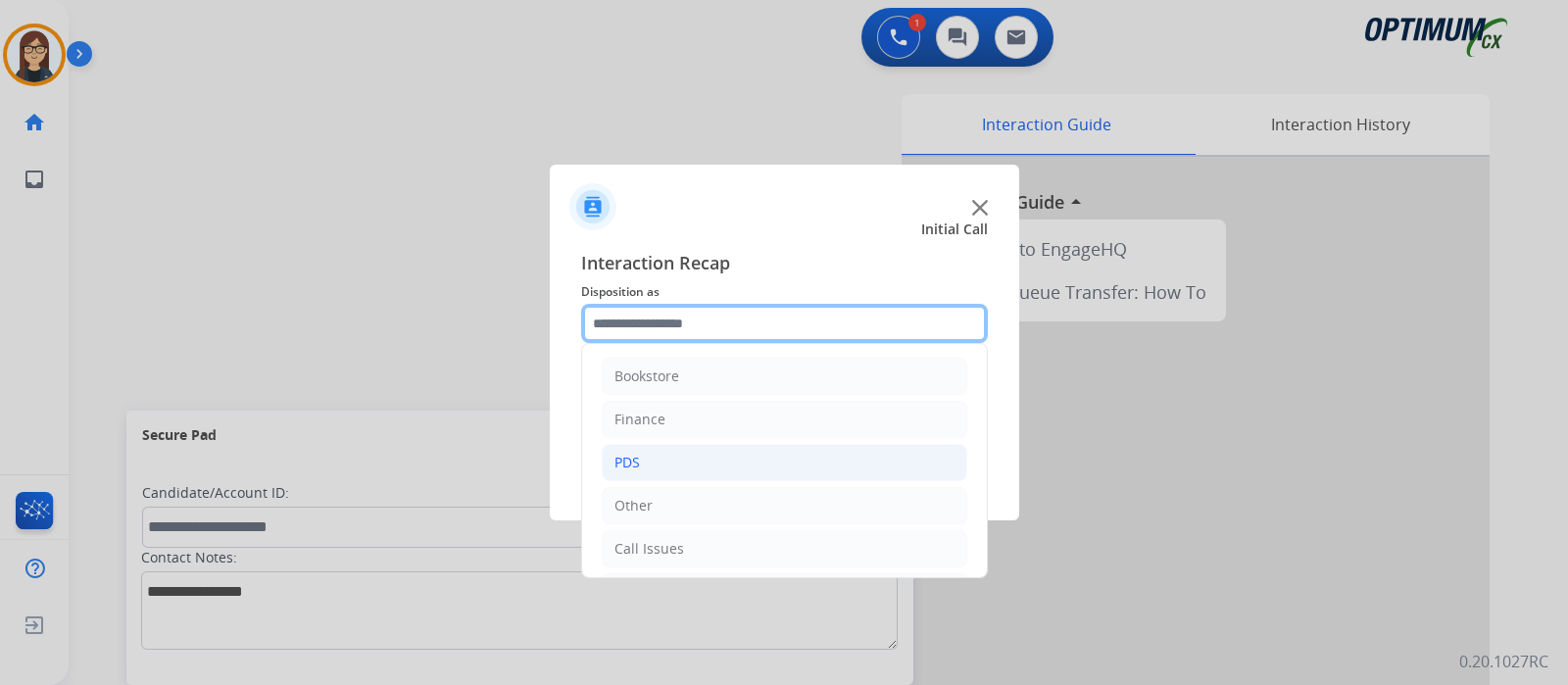
scroll to position [129, 0]
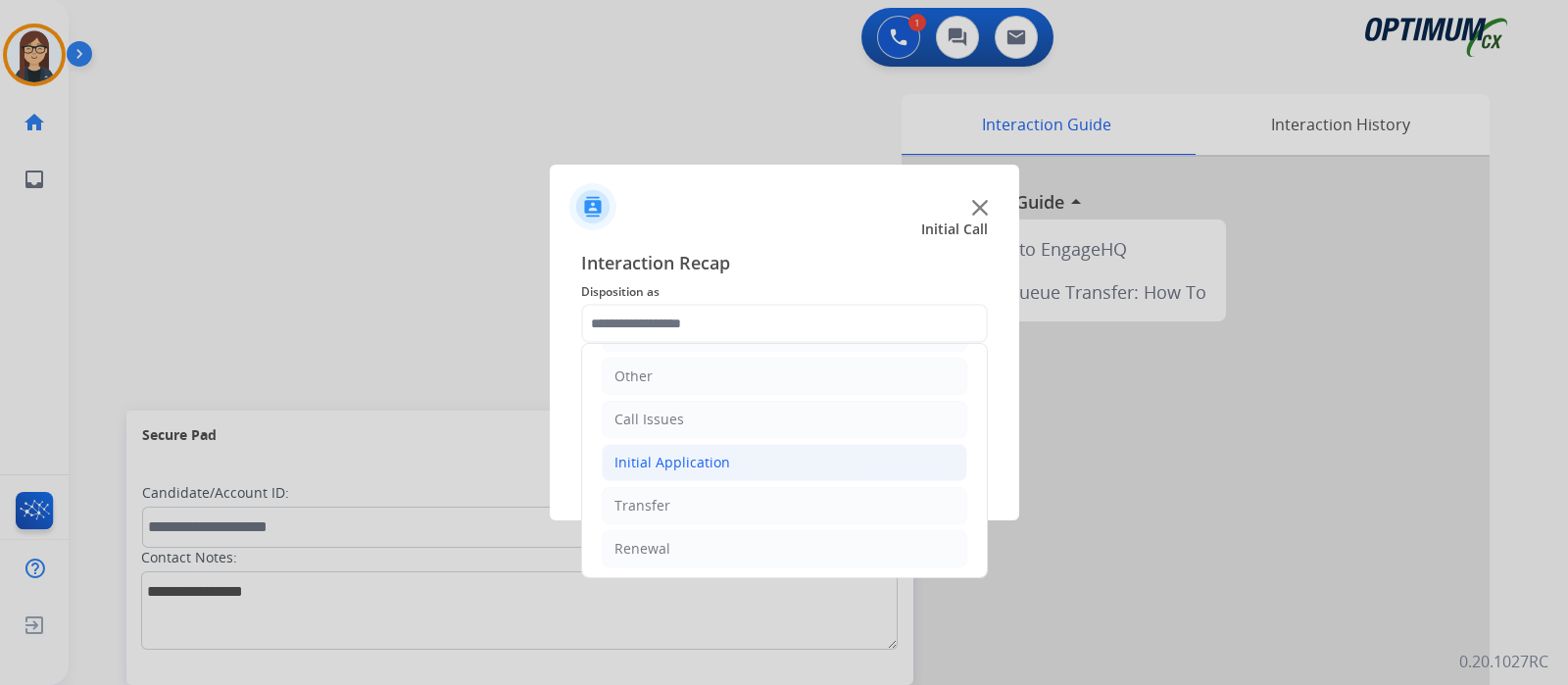
click at [705, 459] on div "Initial Application" at bounding box center [673, 463] width 116 height 20
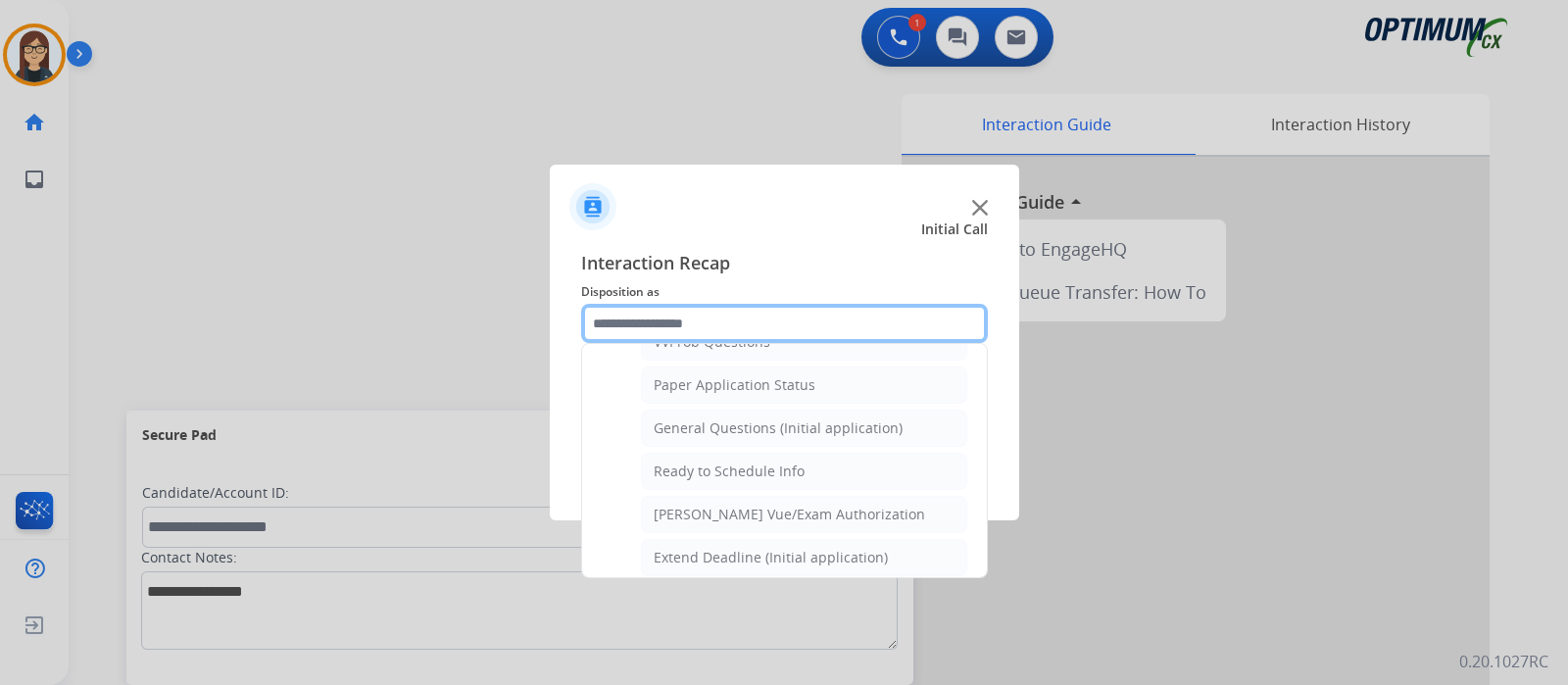
scroll to position [1052, 0]
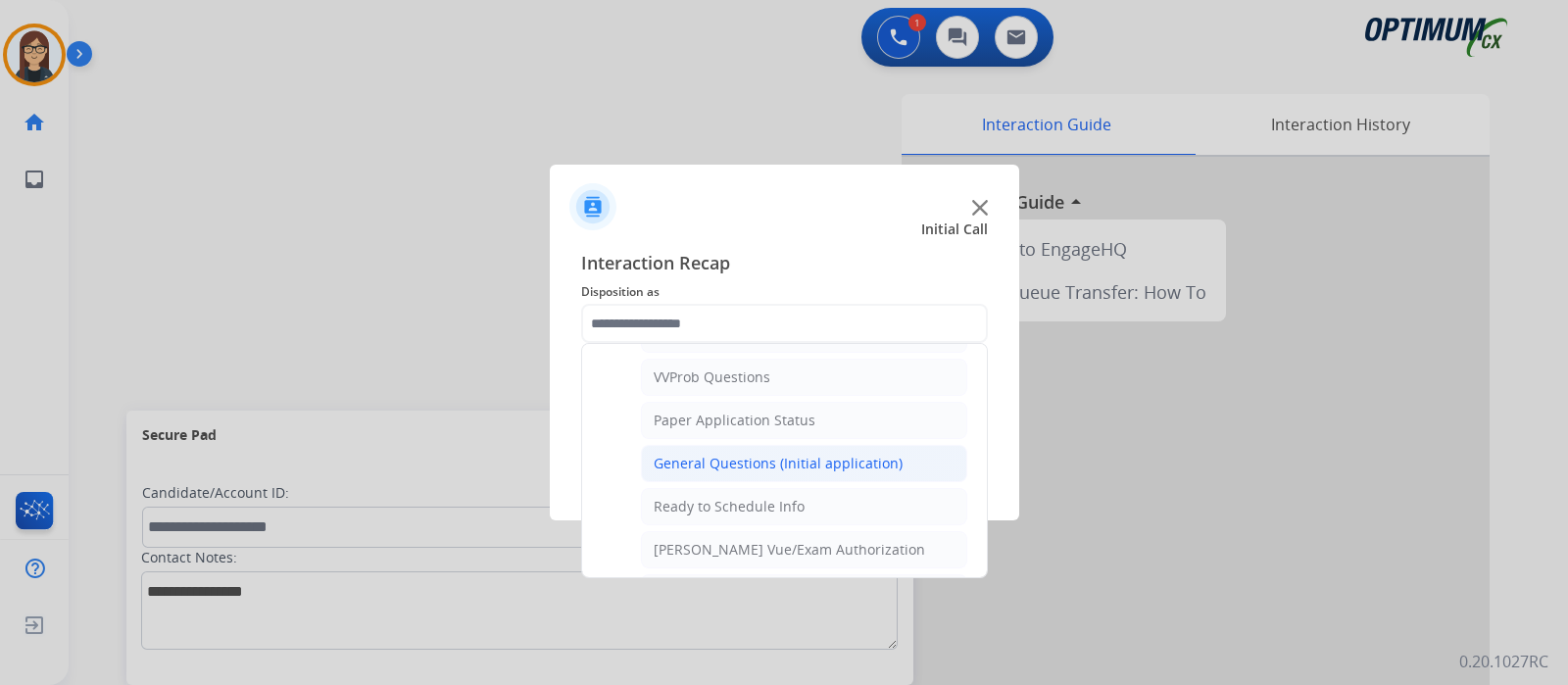
click at [757, 454] on div "General Questions (Initial application)" at bounding box center [779, 464] width 249 height 20
type input "**********"
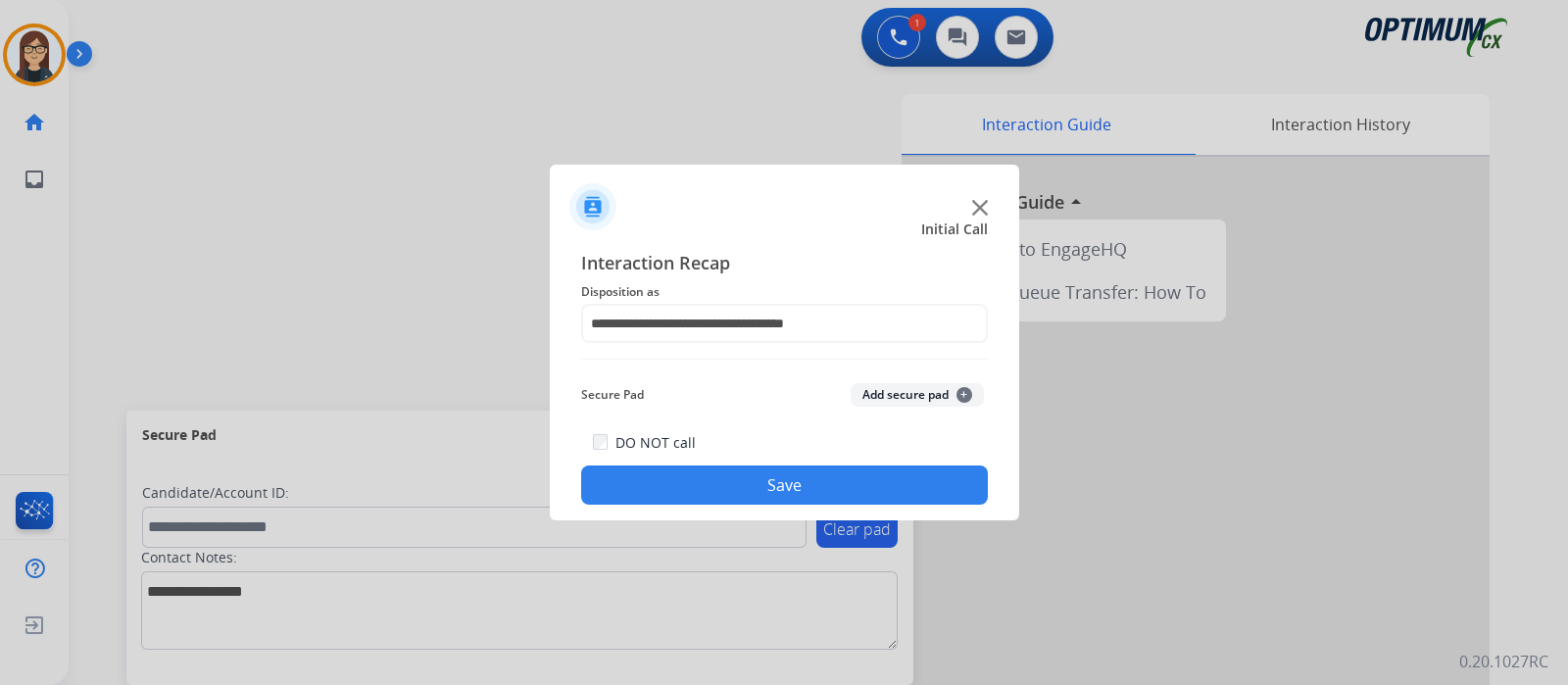
click at [742, 478] on button "Save" at bounding box center [784, 485] width 407 height 39
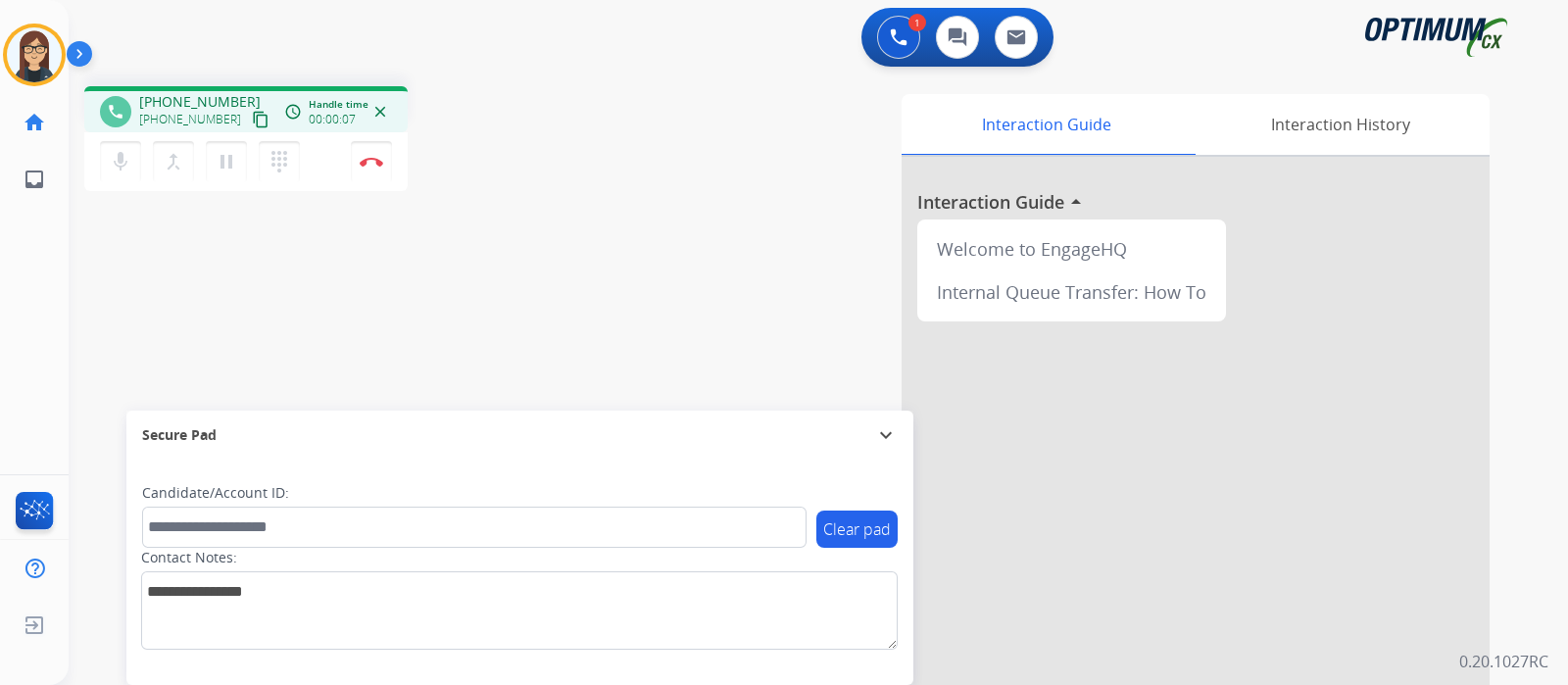
click at [252, 116] on mat-icon "content_copy" at bounding box center [261, 120] width 18 height 18
click at [543, 335] on div "phone [PHONE_NUMBER] [PHONE_NUMBER] content_copy access_time Call metrics Queue…" at bounding box center [794, 479] width 1452 height 817
click at [155, 308] on div "phone [PHONE_NUMBER] [PHONE_NUMBER] content_copy access_time Call metrics Queue…" at bounding box center [794, 479] width 1452 height 817
click at [368, 164] on img at bounding box center [372, 162] width 24 height 10
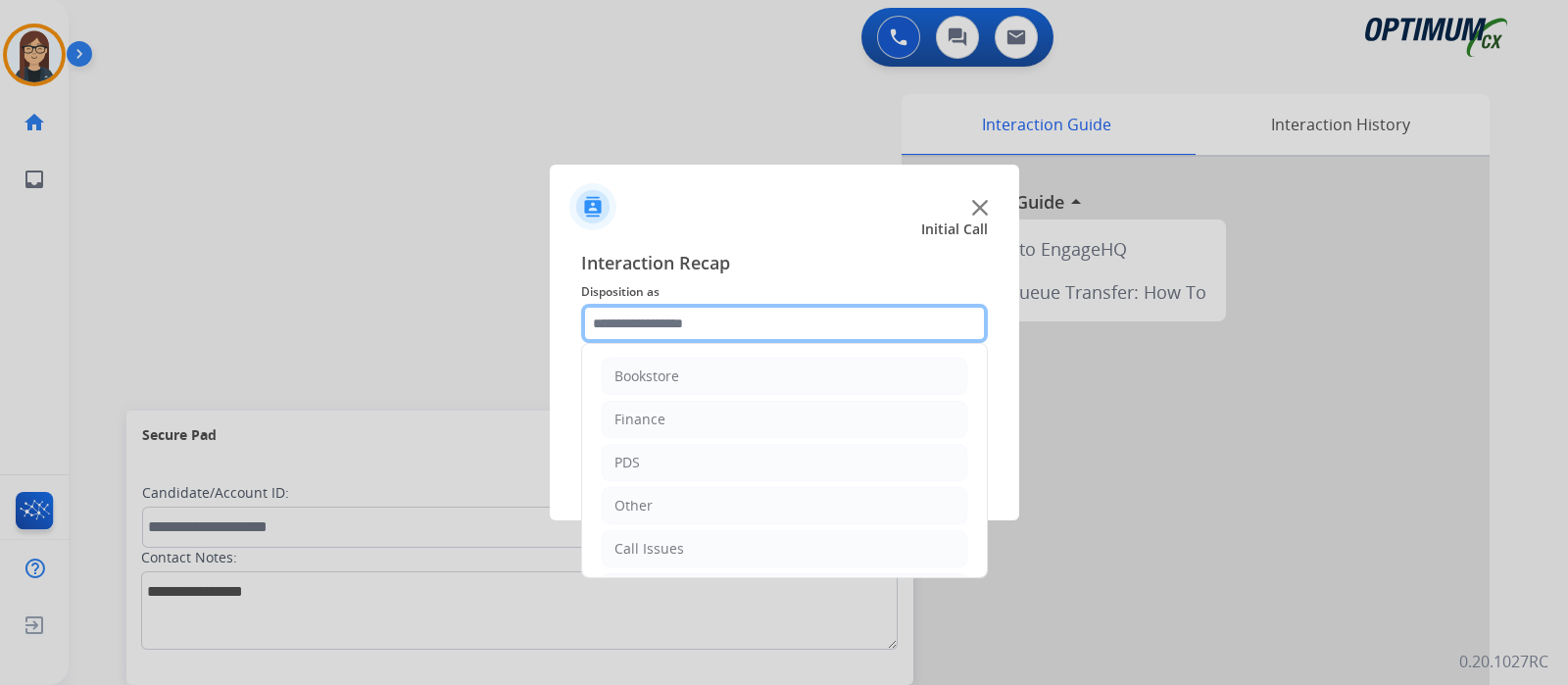
click at [711, 321] on input "text" at bounding box center [784, 323] width 407 height 39
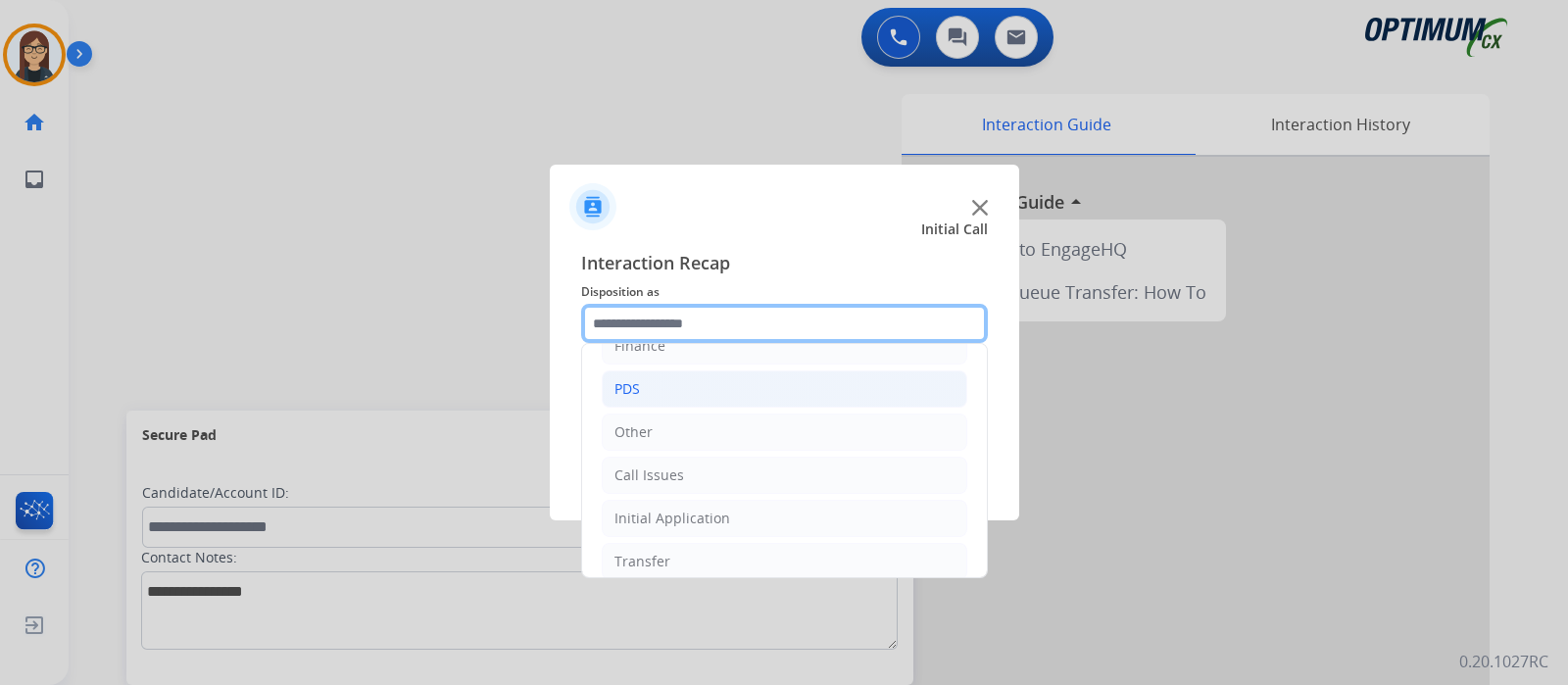
scroll to position [129, 0]
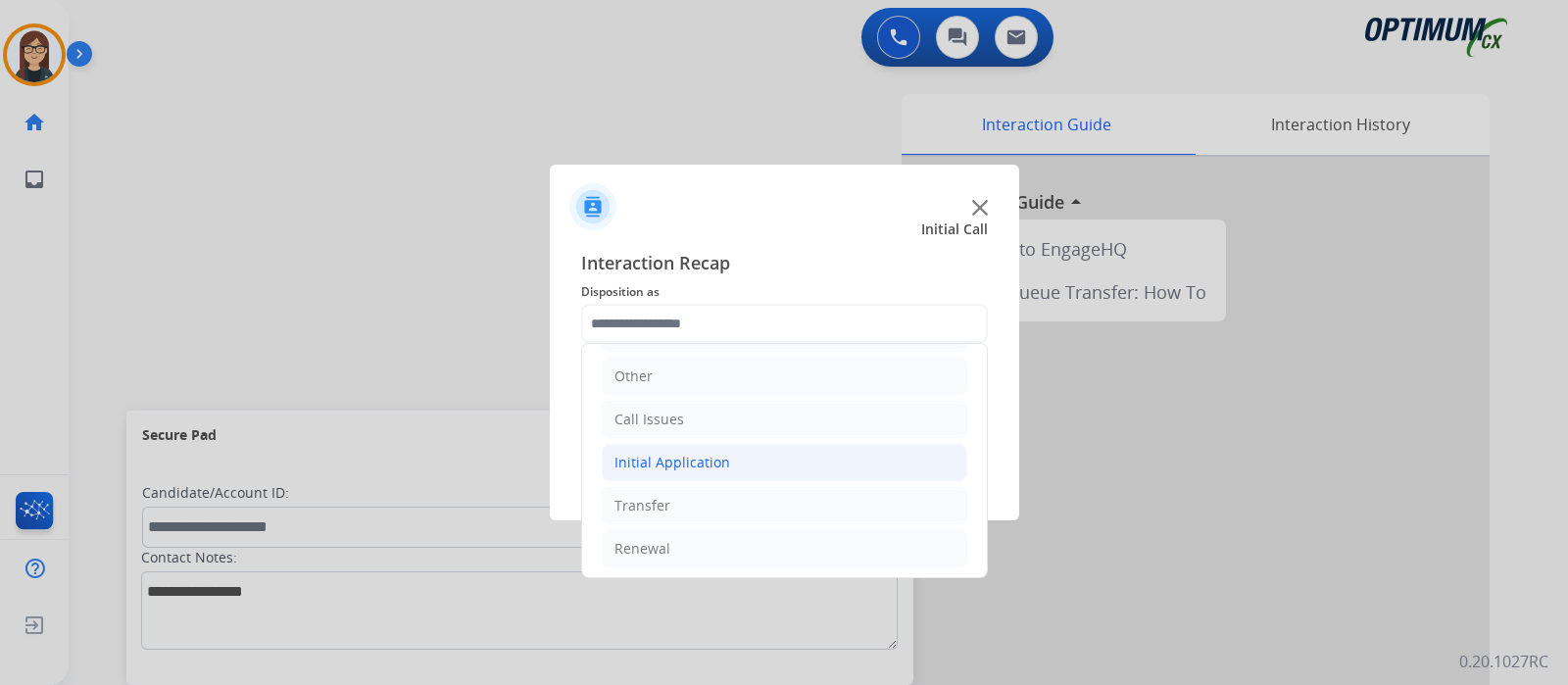
click at [687, 453] on div "Initial Application" at bounding box center [673, 463] width 116 height 20
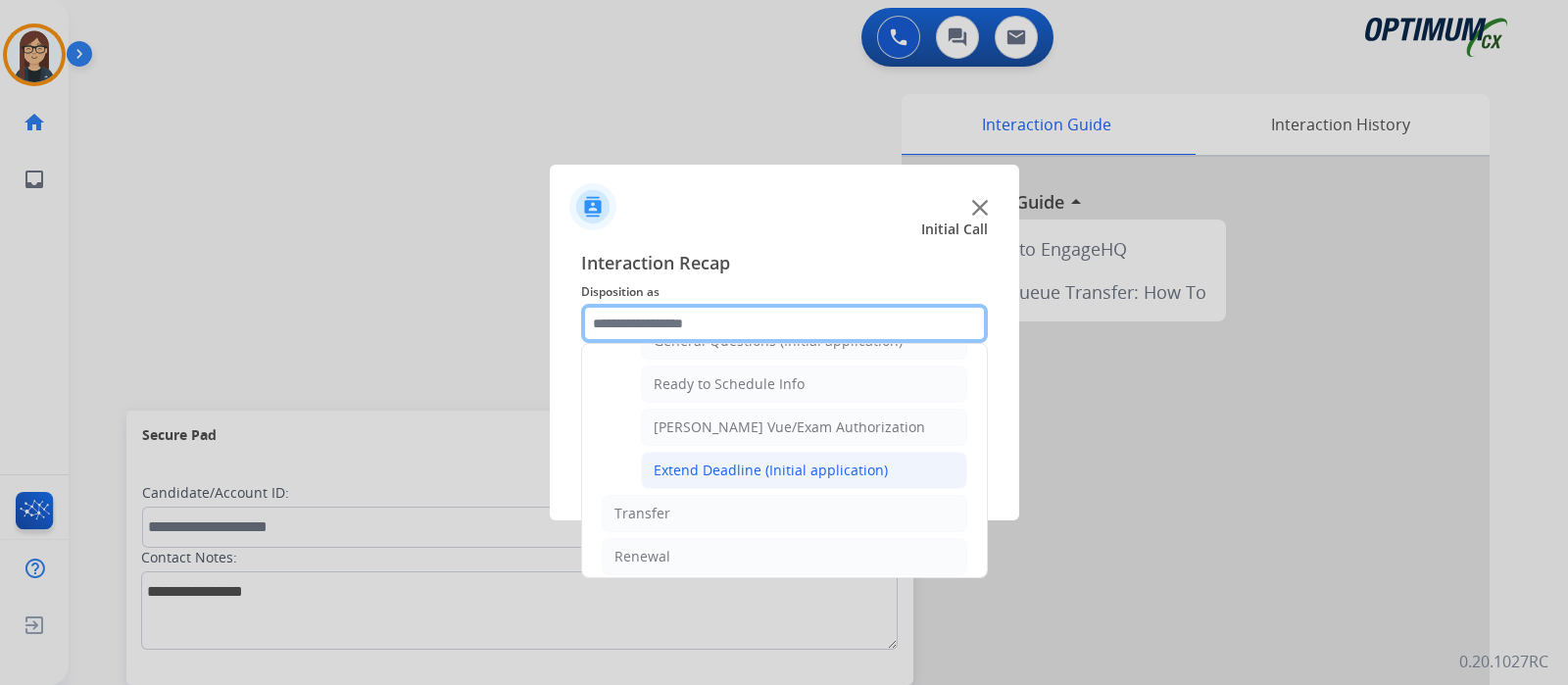
scroll to position [1052, 0]
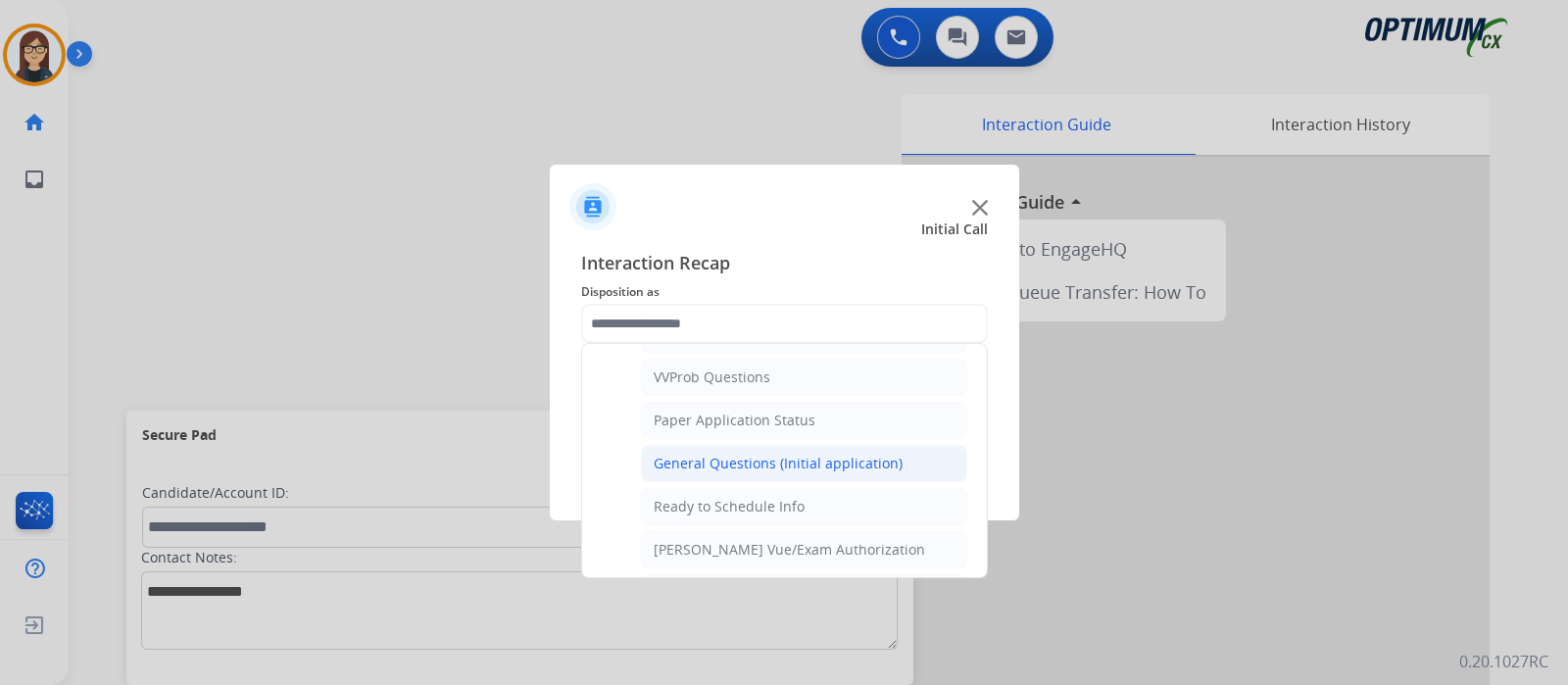
click at [718, 454] on div "General Questions (Initial application)" at bounding box center [779, 464] width 249 height 20
type input "**********"
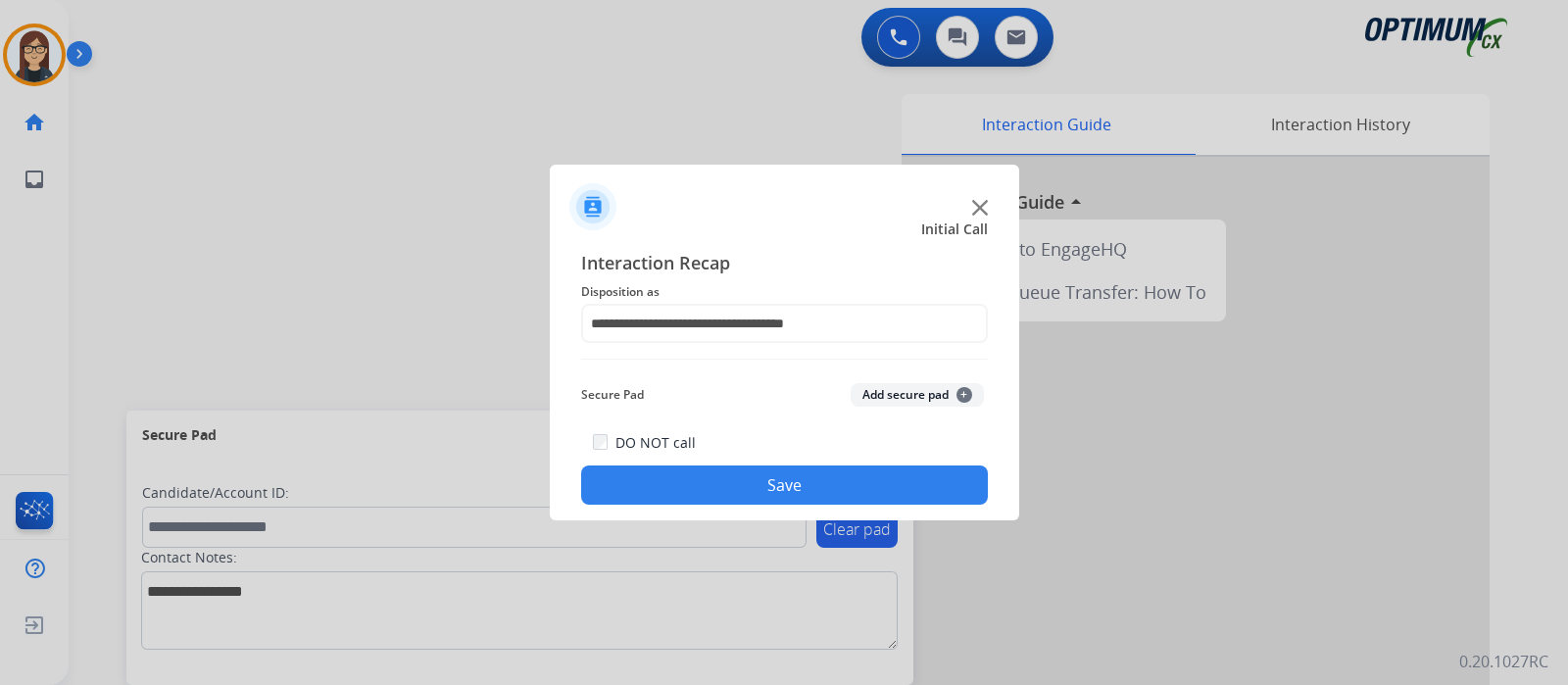
click at [731, 473] on button "Save" at bounding box center [784, 485] width 407 height 39
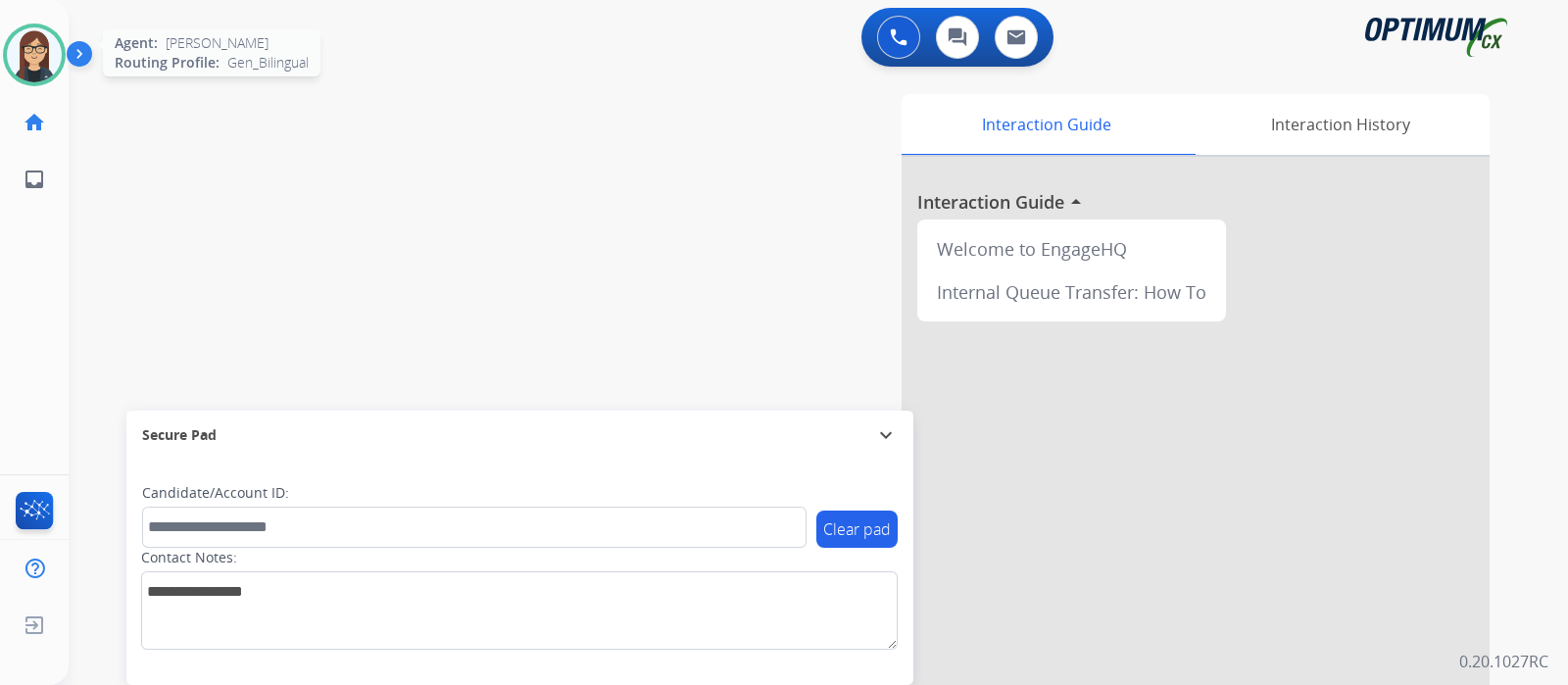
click at [44, 59] on img at bounding box center [34, 55] width 55 height 55
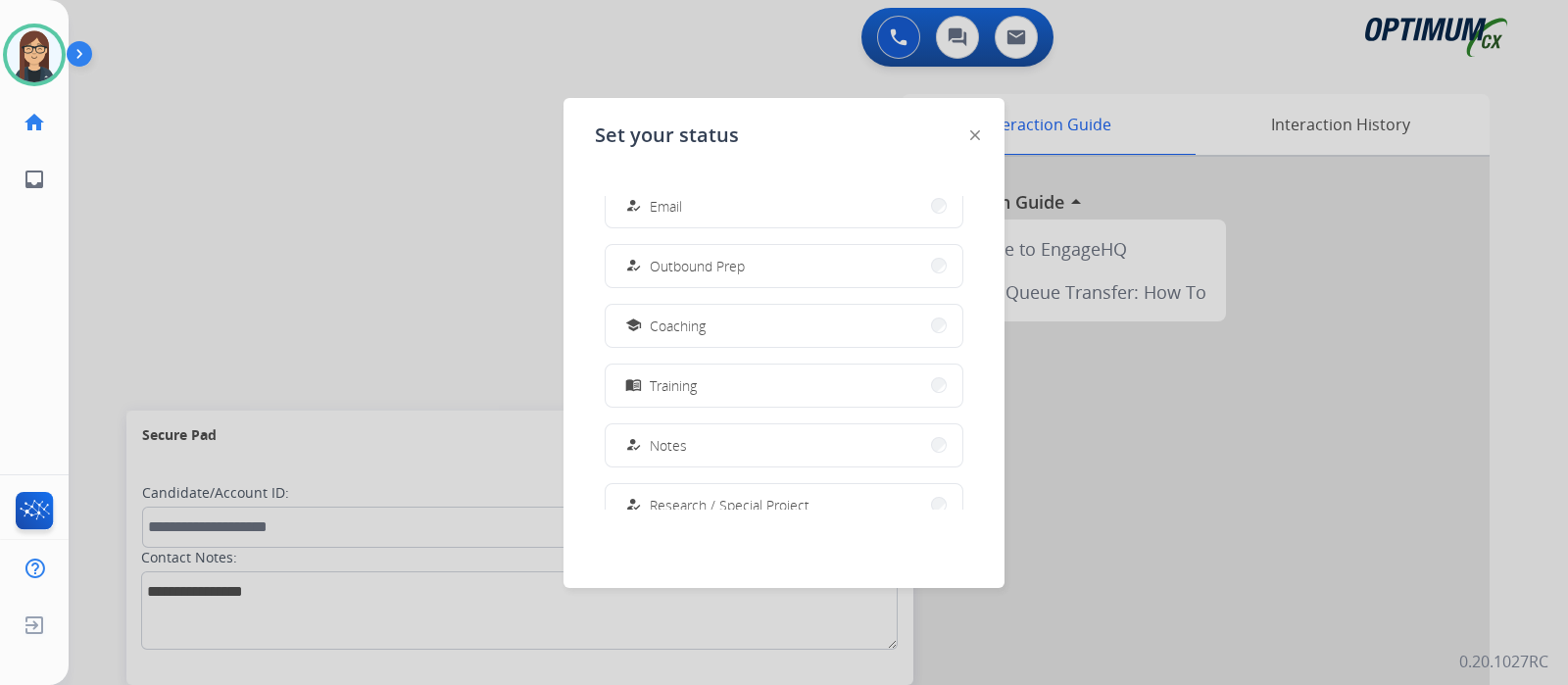
scroll to position [244, 0]
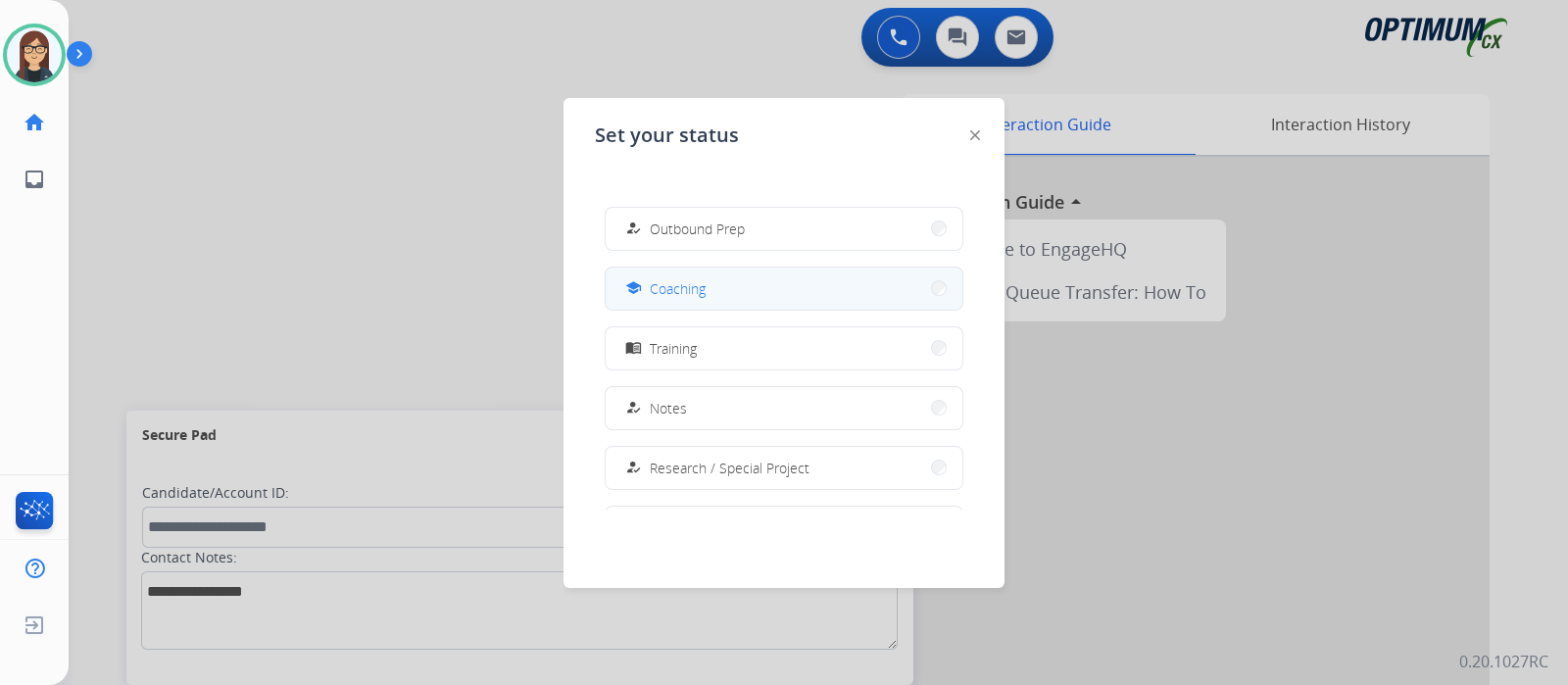
click at [720, 296] on button "school Coaching" at bounding box center [784, 288] width 357 height 42
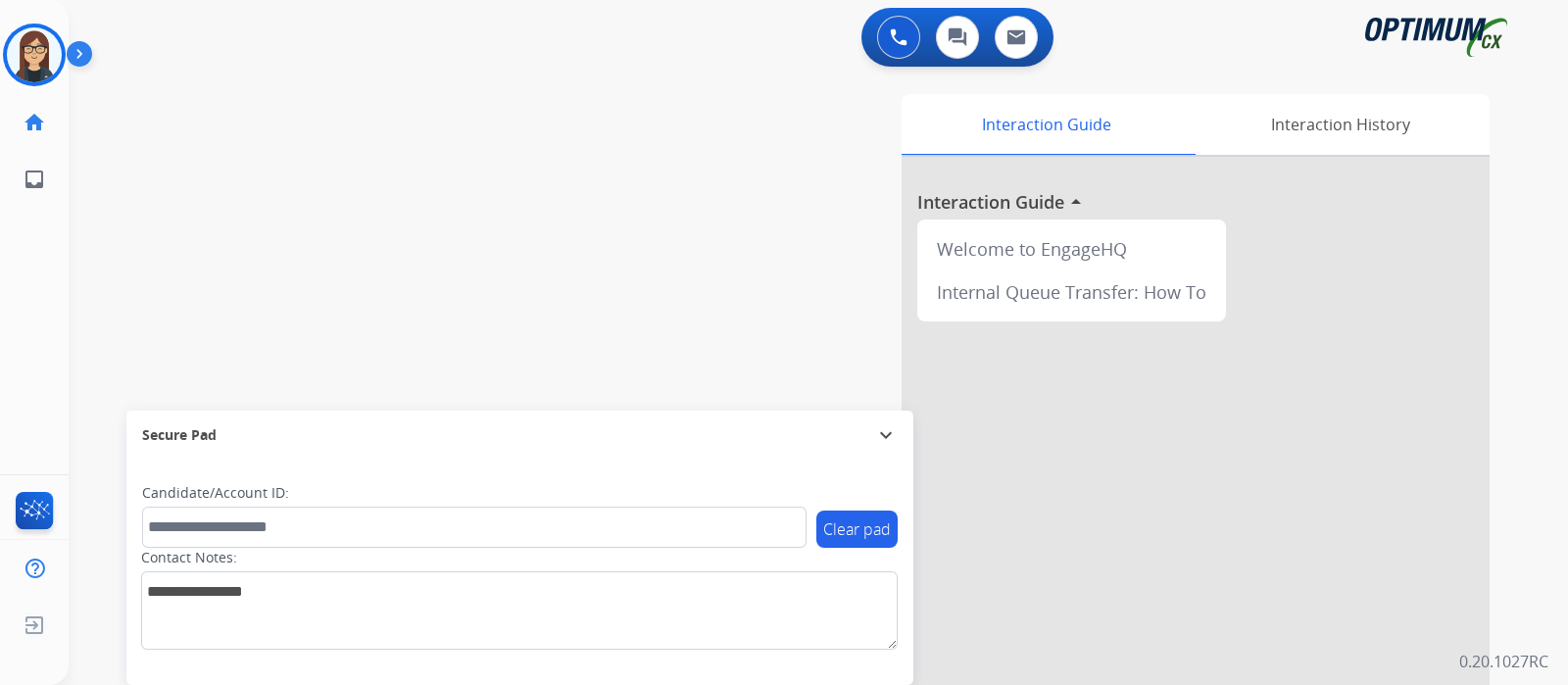
click at [113, 220] on div "swap_horiz Break voice bridge close_fullscreen Connect 3-Way Call merge_type Se…" at bounding box center [794, 479] width 1452 height 817
click at [173, 276] on div "swap_horiz Break voice bridge close_fullscreen Connect 3-Way Call merge_type Se…" at bounding box center [794, 479] width 1452 height 817
